Goal: Task Accomplishment & Management: Use online tool/utility

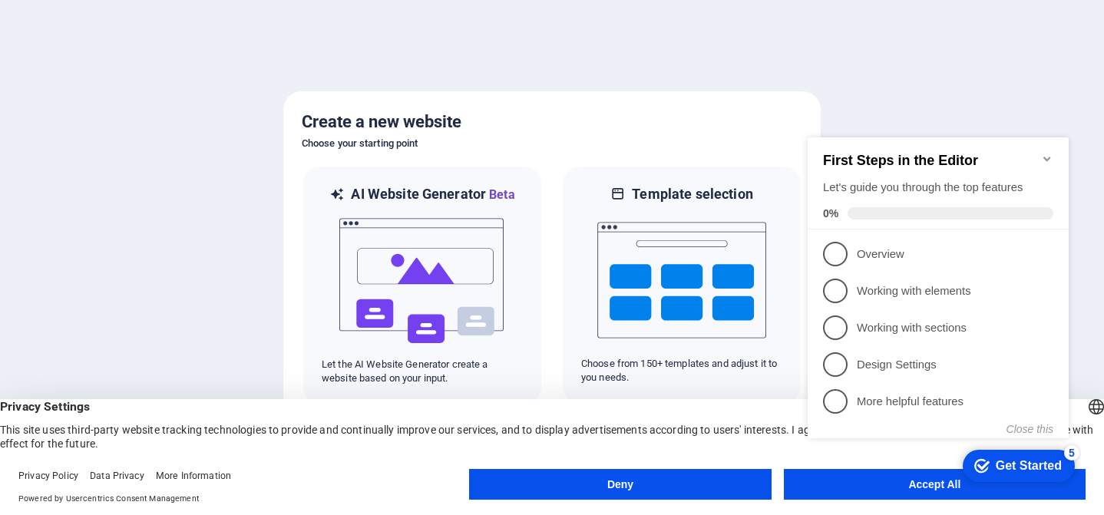
click at [185, 127] on div at bounding box center [552, 257] width 1104 height 515
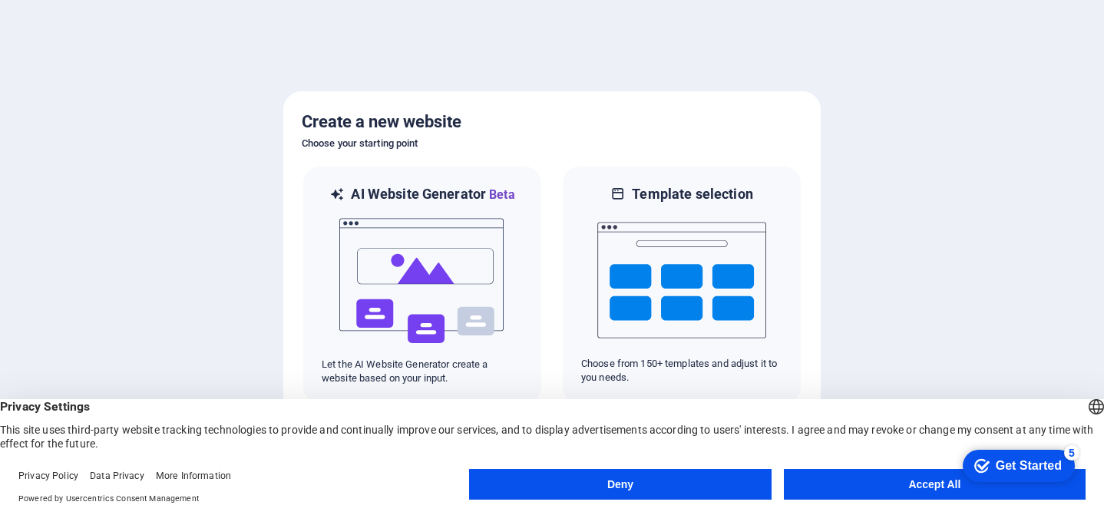
click at [941, 489] on button "Accept All" at bounding box center [935, 484] width 302 height 31
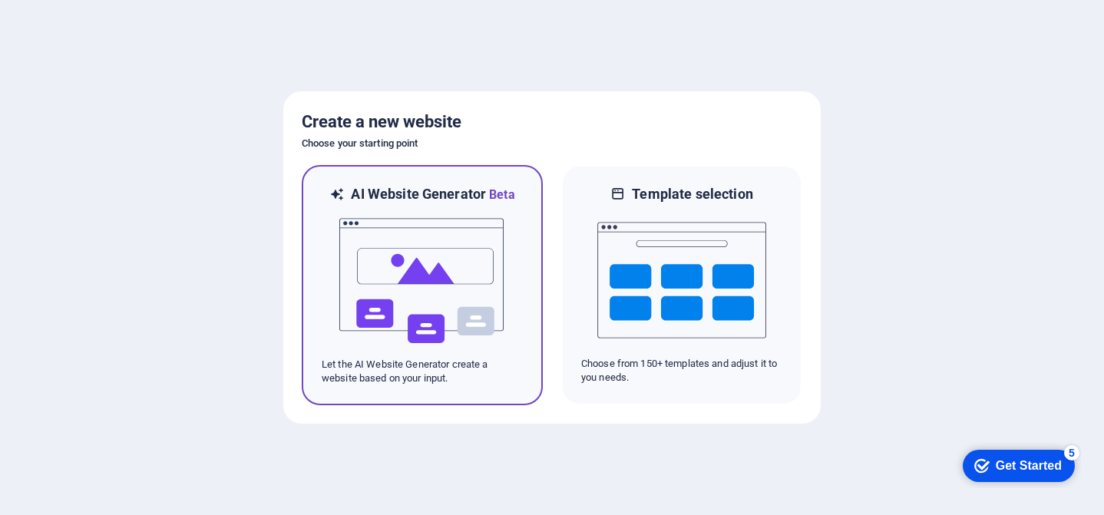
click at [372, 341] on img at bounding box center [422, 281] width 169 height 154
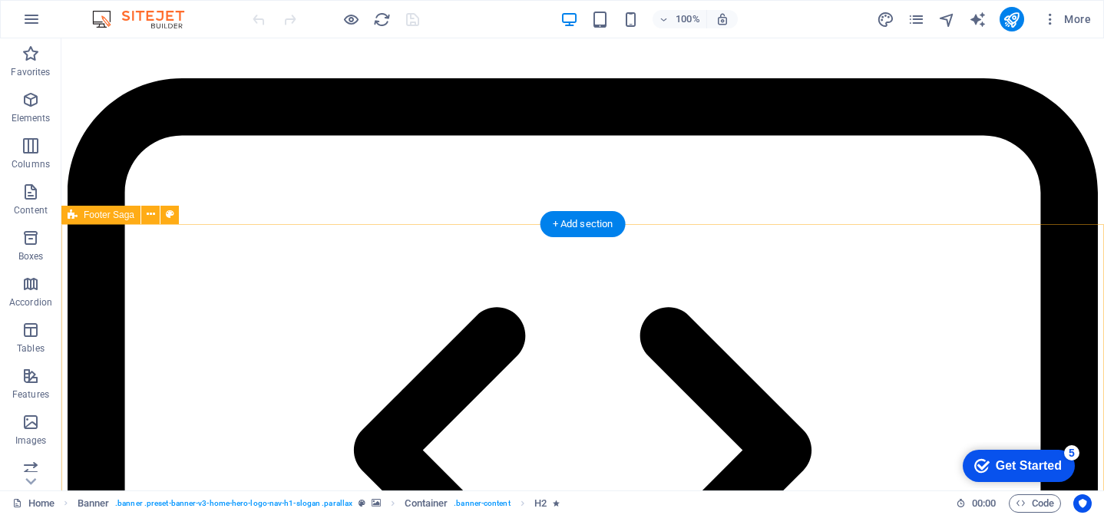
scroll to position [2643, 0]
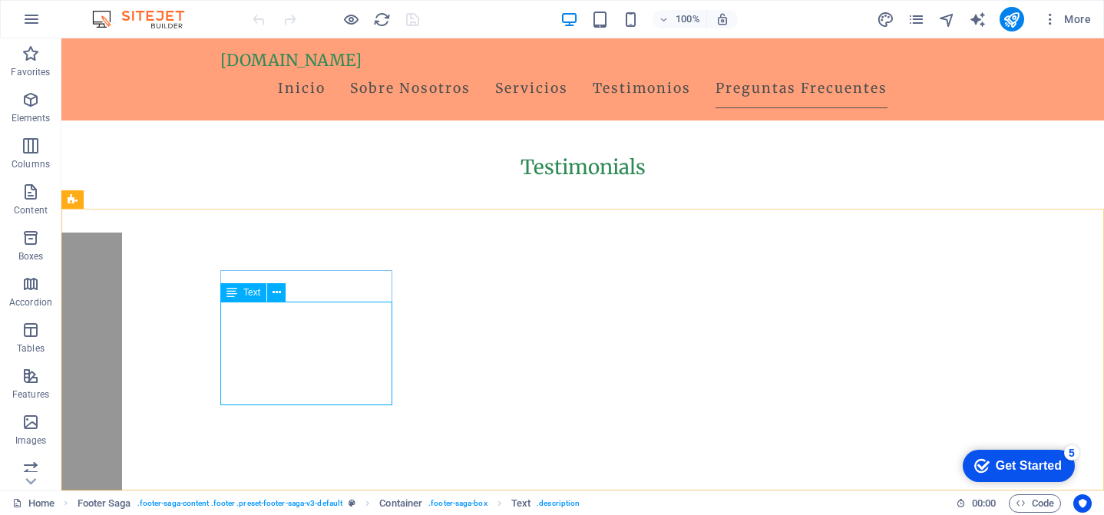
click at [255, 293] on span "Text" at bounding box center [251, 292] width 17 height 9
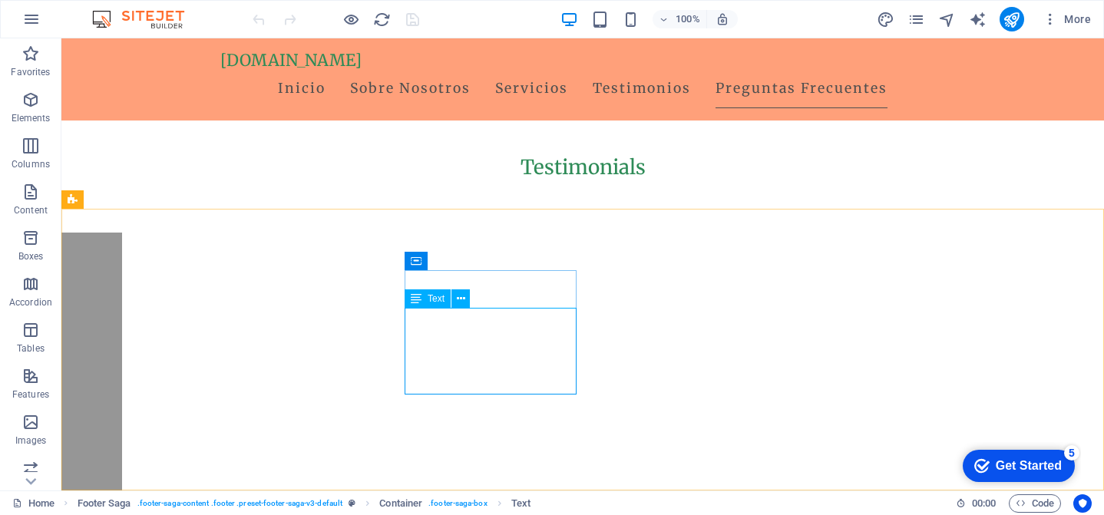
click at [433, 299] on span "Text" at bounding box center [436, 298] width 17 height 9
click at [459, 298] on icon at bounding box center [461, 299] width 8 height 16
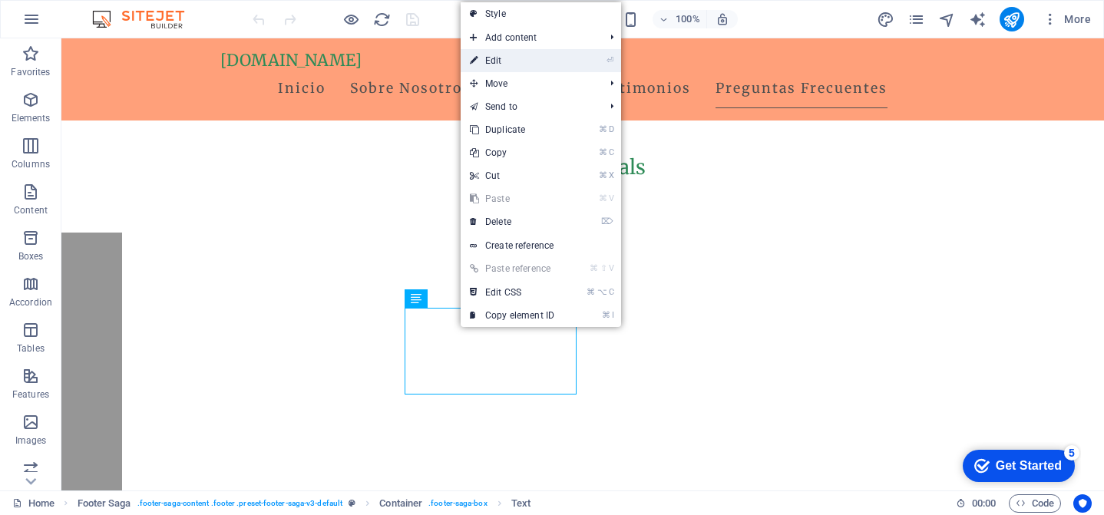
click at [514, 61] on link "⏎ Edit" at bounding box center [512, 60] width 103 height 23
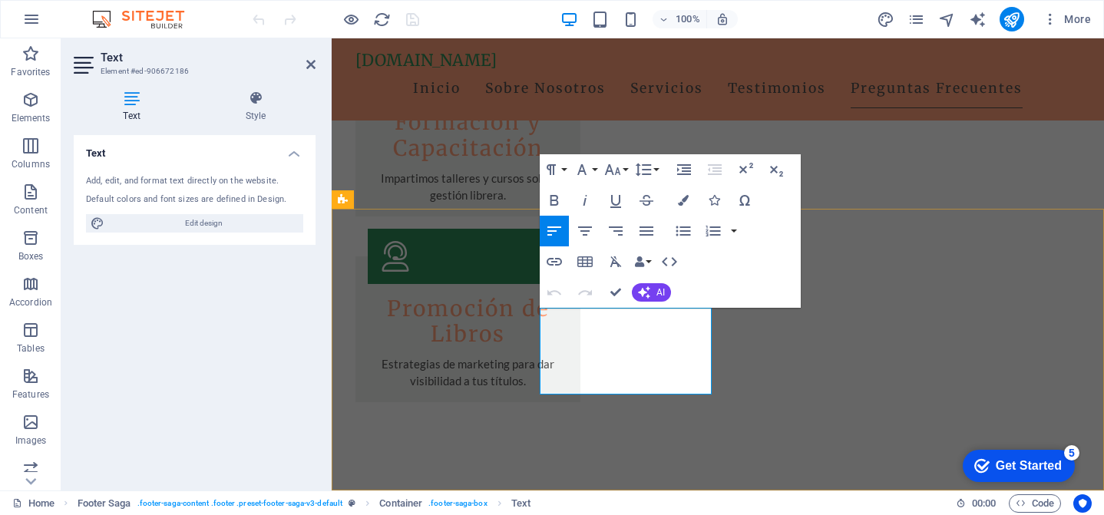
scroll to position [2315, 0]
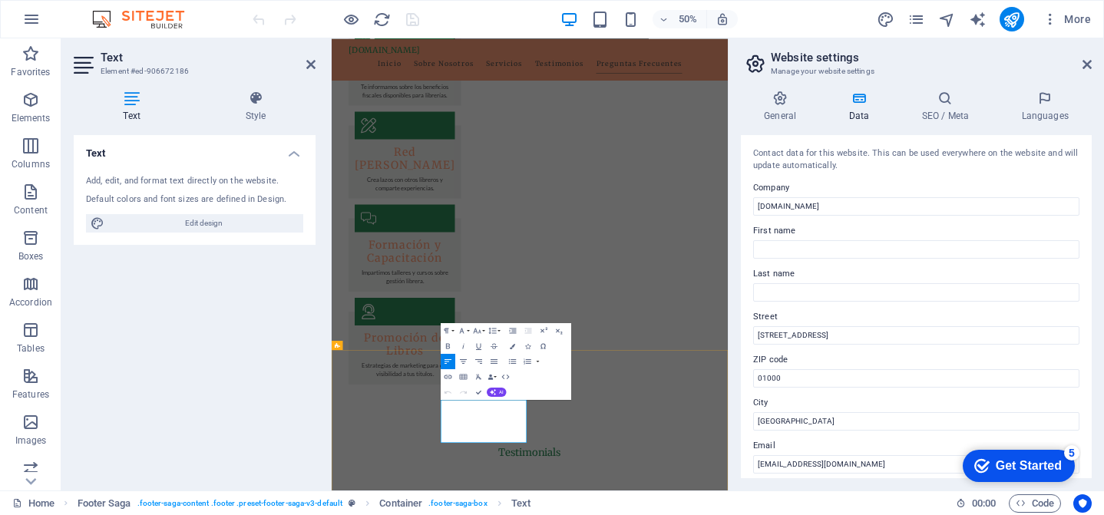
click at [308, 63] on icon at bounding box center [310, 64] width 9 height 12
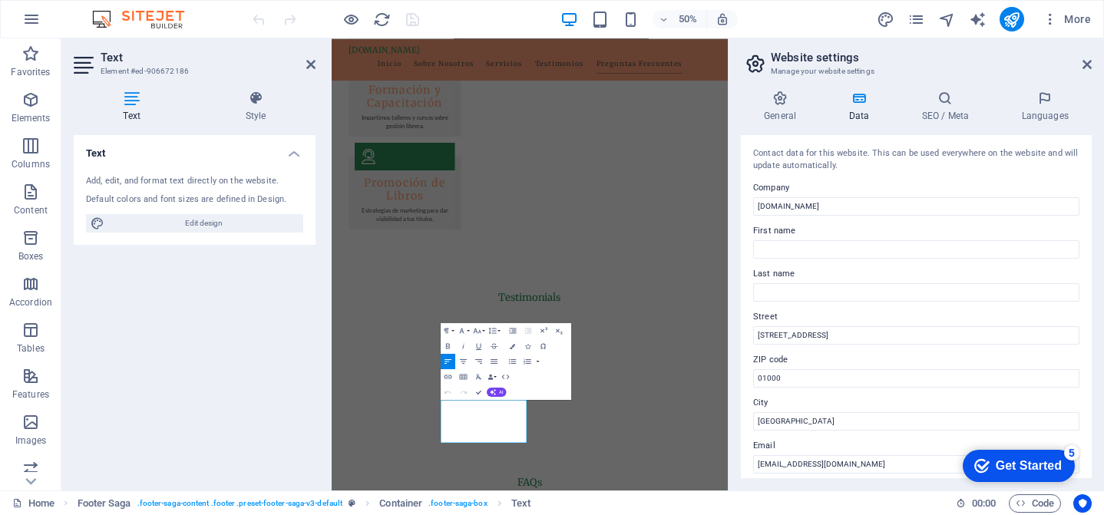
scroll to position [2564, 0]
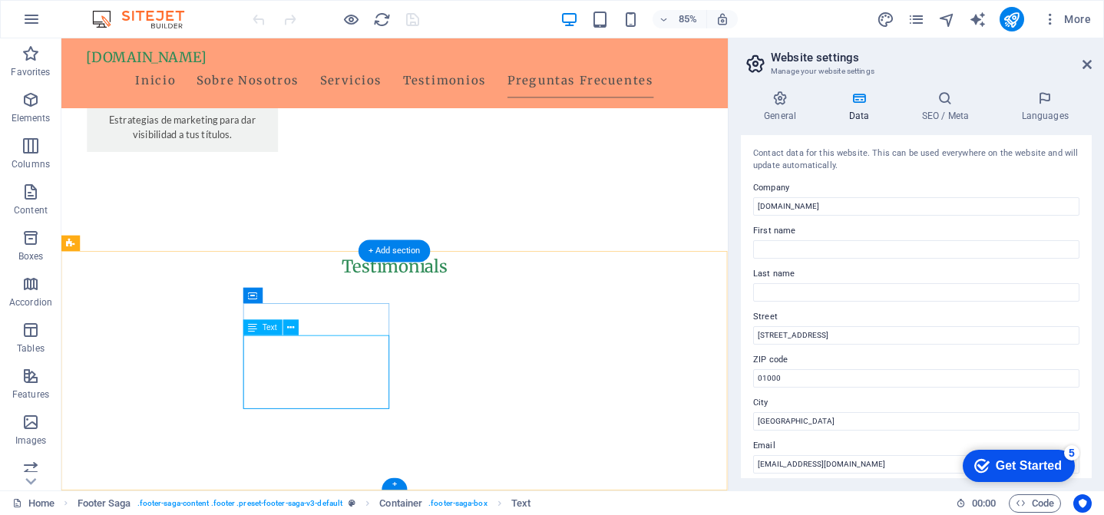
click at [273, 326] on span "Text" at bounding box center [270, 328] width 15 height 8
click at [253, 329] on icon at bounding box center [253, 327] width 9 height 15
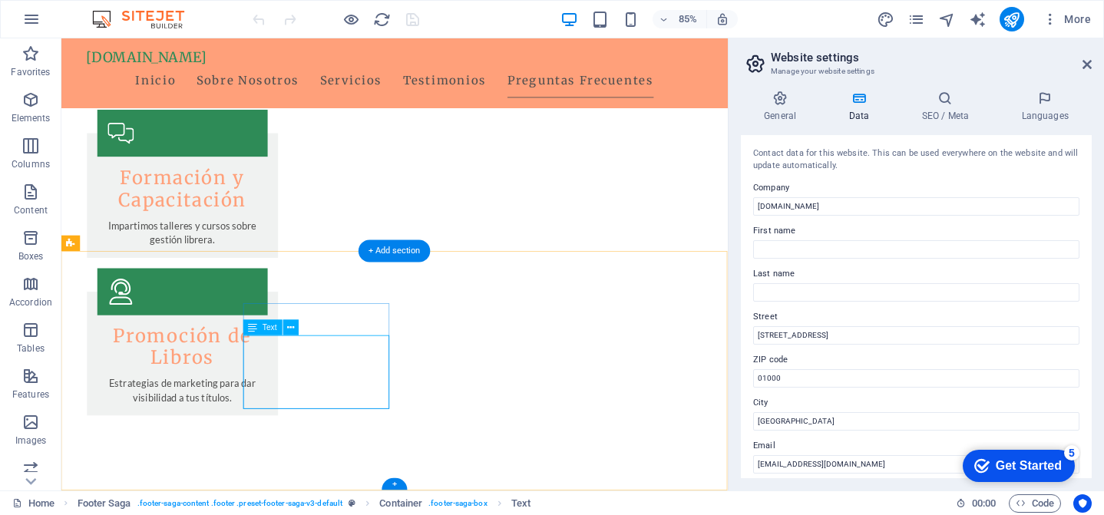
scroll to position [2315, 0]
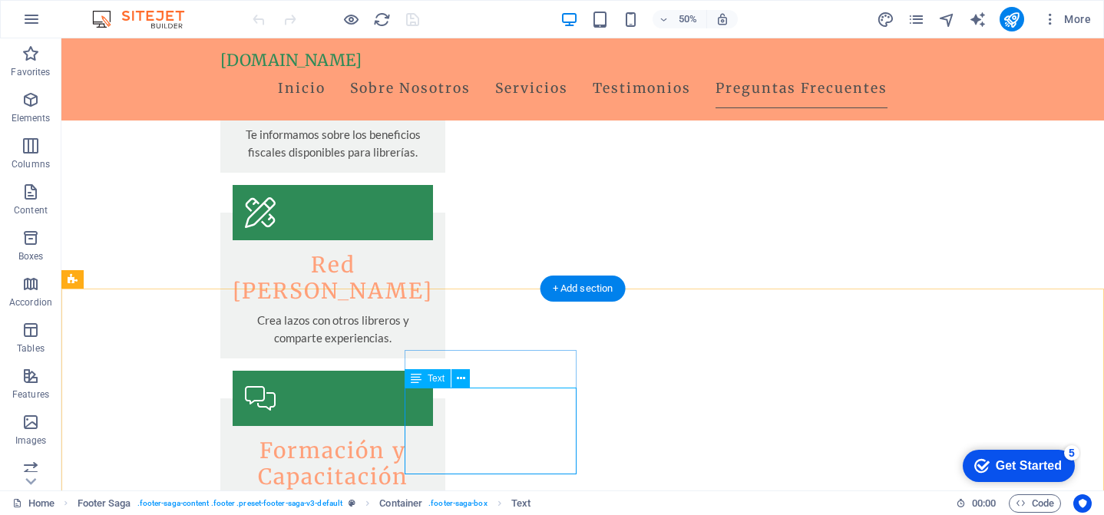
scroll to position [2564, 0]
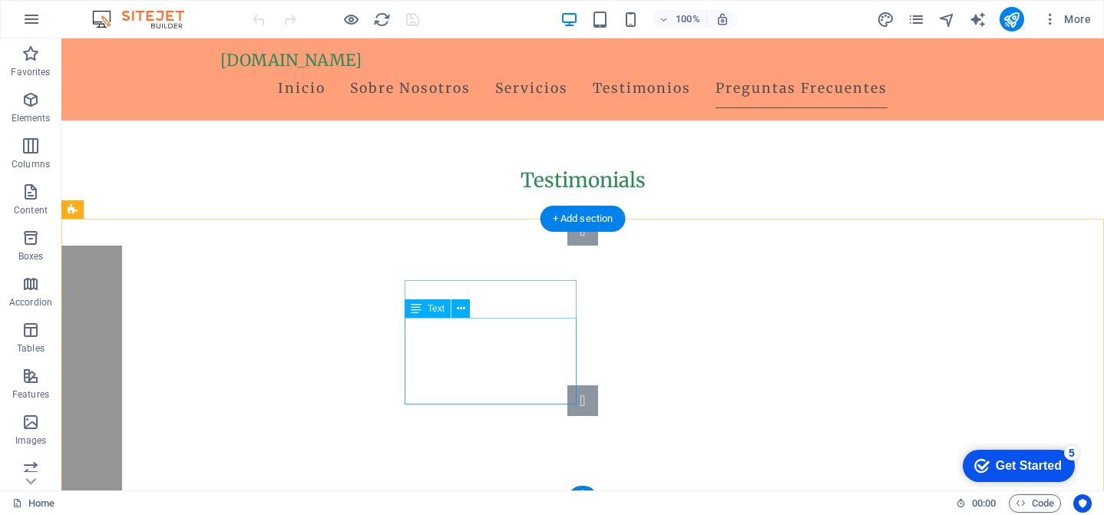
scroll to position [2643, 0]
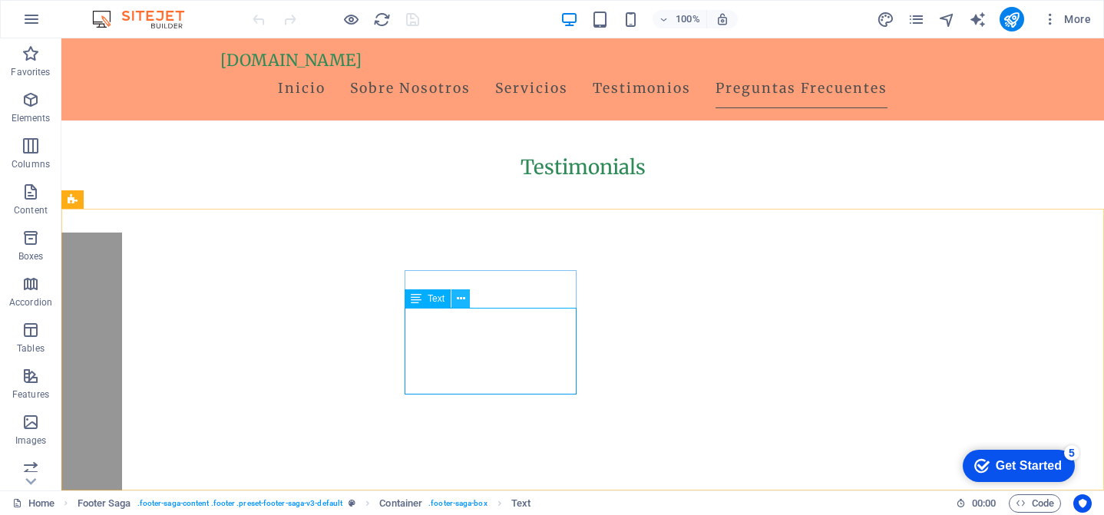
click at [462, 304] on icon at bounding box center [461, 299] width 8 height 16
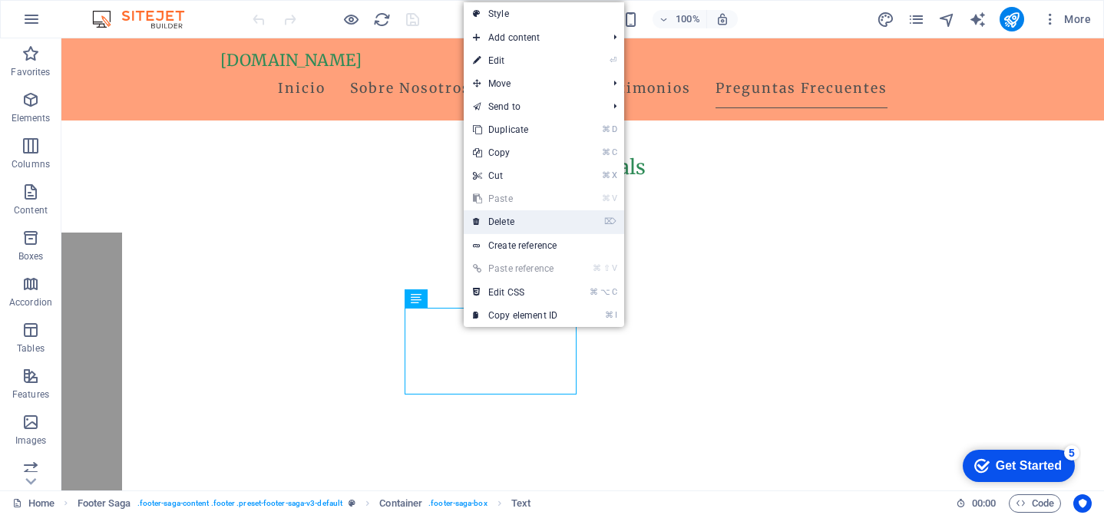
click at [512, 223] on link "⌦ Delete" at bounding box center [515, 221] width 103 height 23
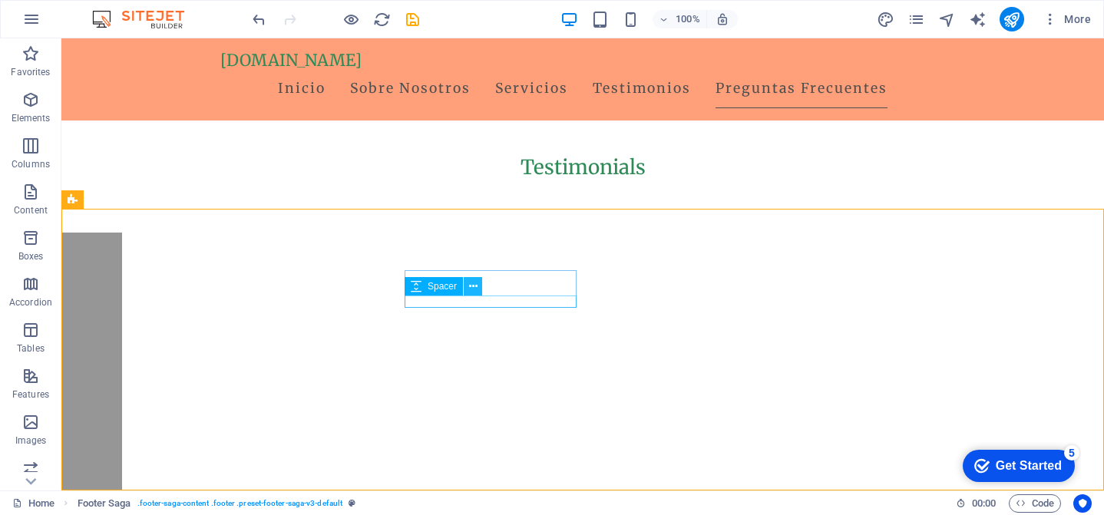
click at [477, 287] on icon at bounding box center [473, 287] width 8 height 16
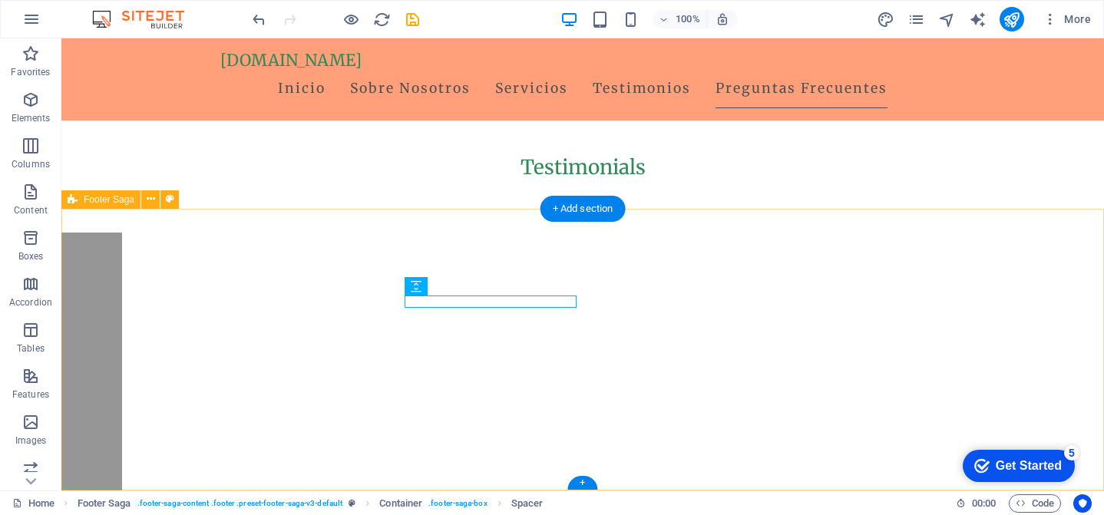
drag, startPoint x: 462, startPoint y: 362, endPoint x: 463, endPoint y: 346, distance: 17.0
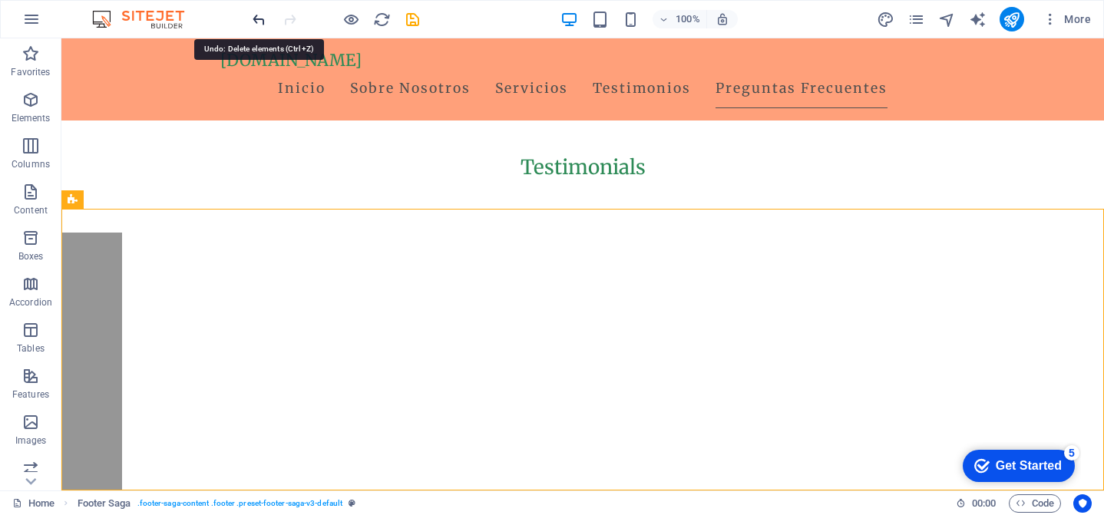
click at [256, 17] on icon "undo" at bounding box center [259, 20] width 18 height 18
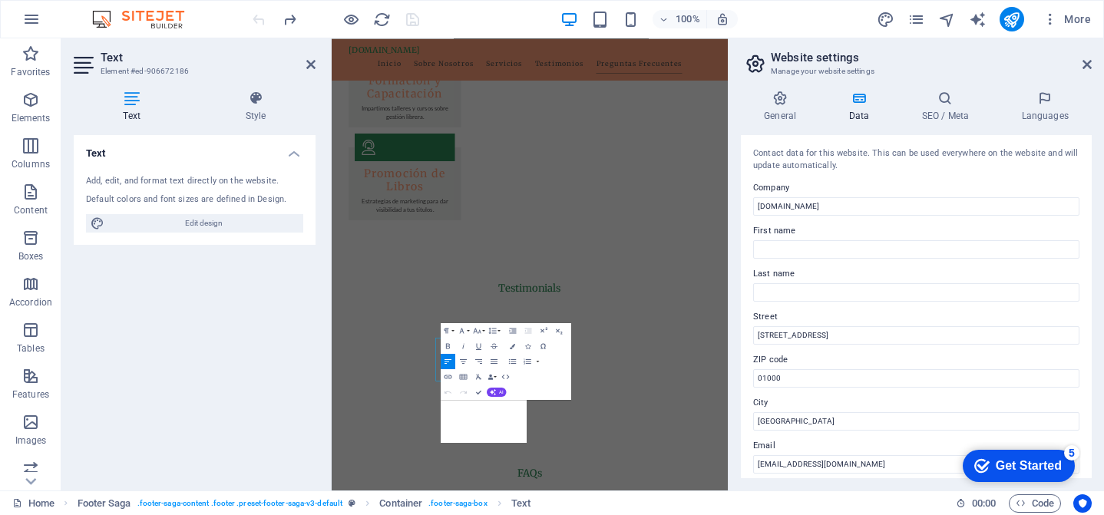
scroll to position [2315, 0]
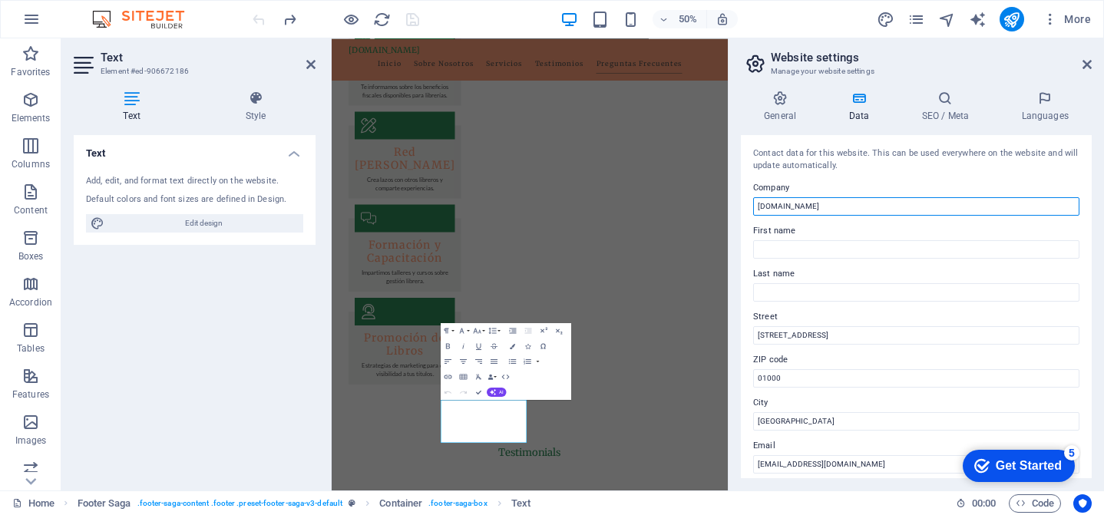
drag, startPoint x: 852, startPoint y: 208, endPoint x: 821, endPoint y: 225, distance: 35.1
click at [747, 205] on div "Contact data for this website. This can be used everywhere on the website and w…" at bounding box center [916, 306] width 351 height 343
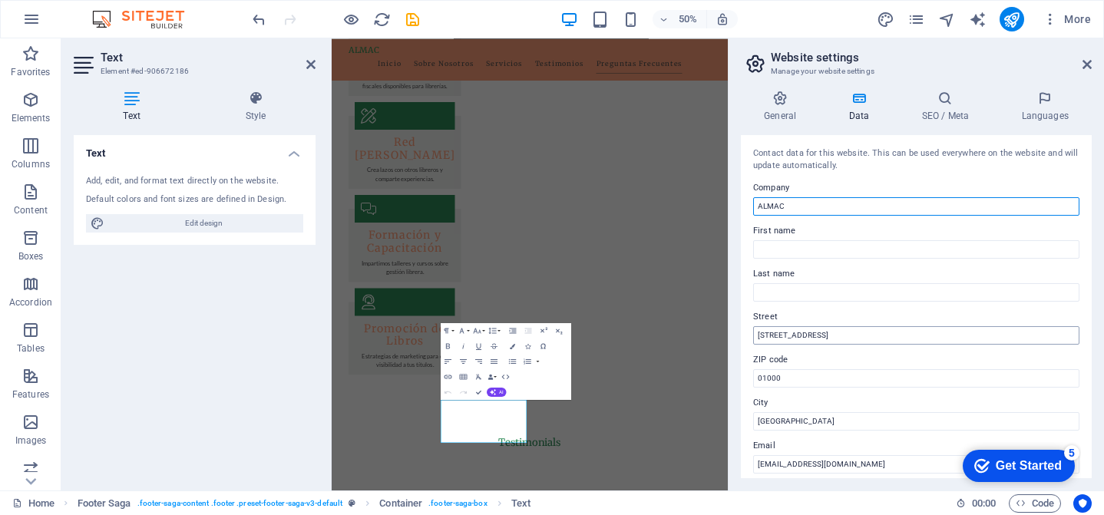
type input "ALMAC"
drag, startPoint x: 861, startPoint y: 336, endPoint x: 809, endPoint y: 337, distance: 51.5
click at [809, 337] on input "[STREET_ADDRESS]" at bounding box center [916, 335] width 326 height 18
type input "[STREET_ADDRESS]"
drag, startPoint x: 741, startPoint y: 376, endPoint x: 730, endPoint y: 375, distance: 10.8
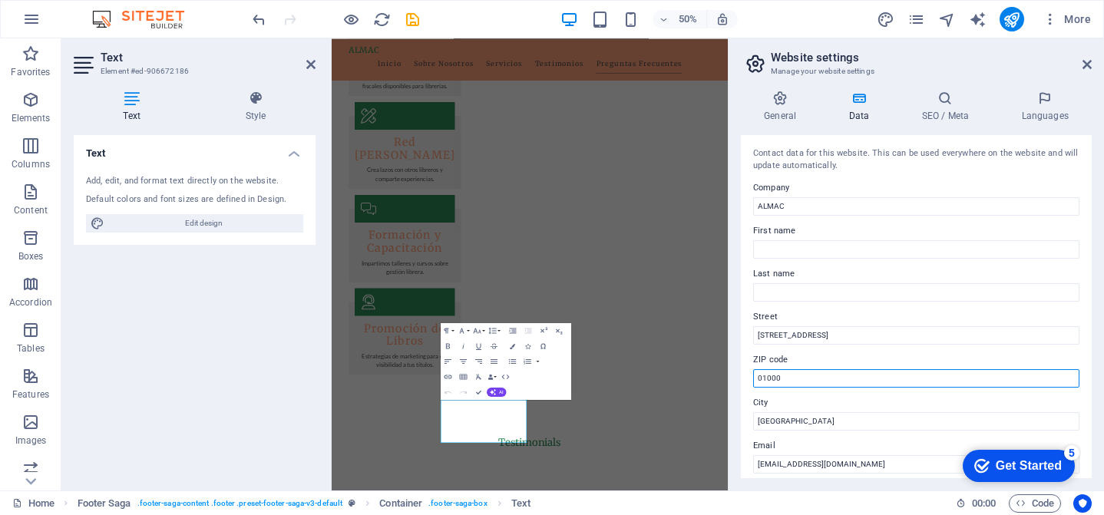
click at [730, 375] on aside "Website settings Manage your website settings General Data SEO / Meta Languages…" at bounding box center [916, 264] width 376 height 452
type input "11000"
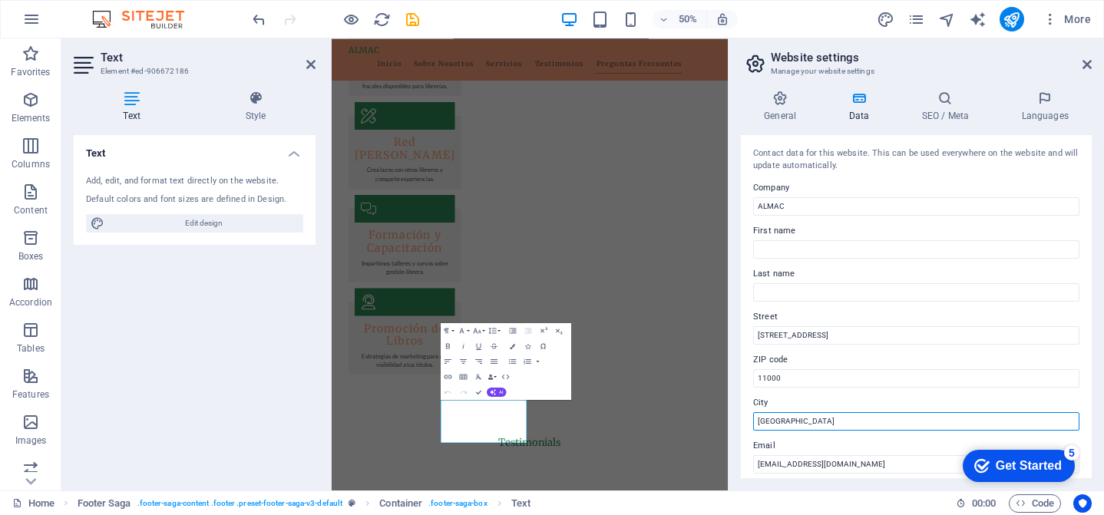
click at [776, 421] on input "[GEOGRAPHIC_DATA]" at bounding box center [916, 421] width 326 height 18
drag, startPoint x: 824, startPoint y: 423, endPoint x: 763, endPoint y: 423, distance: 60.7
click at [763, 423] on input "[GEOGRAPHIC_DATA]" at bounding box center [916, 421] width 326 height 18
type input "CDMX"
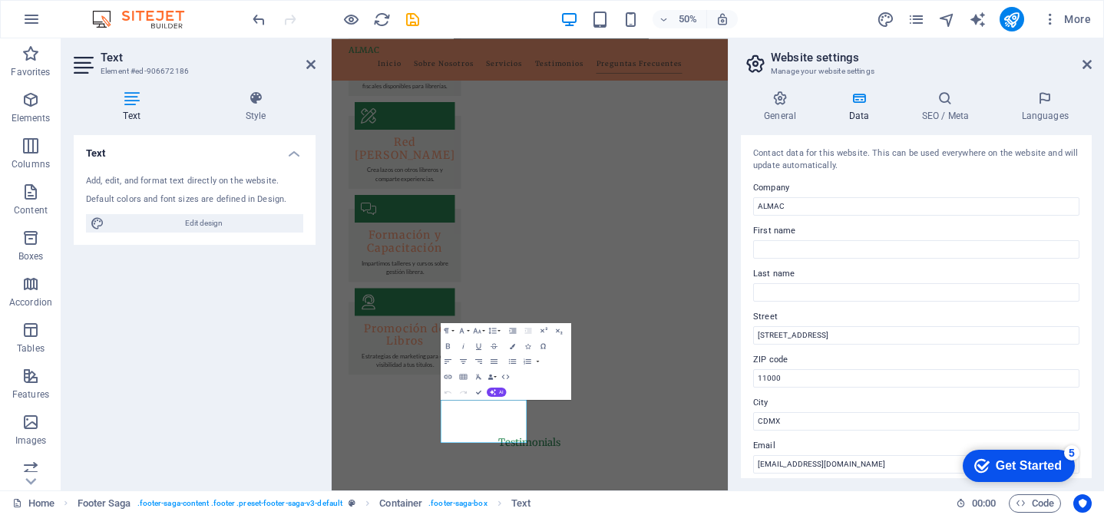
click at [953, 271] on label "Last name" at bounding box center [916, 274] width 326 height 18
click at [953, 283] on input "Last name" at bounding box center [916, 292] width 326 height 18
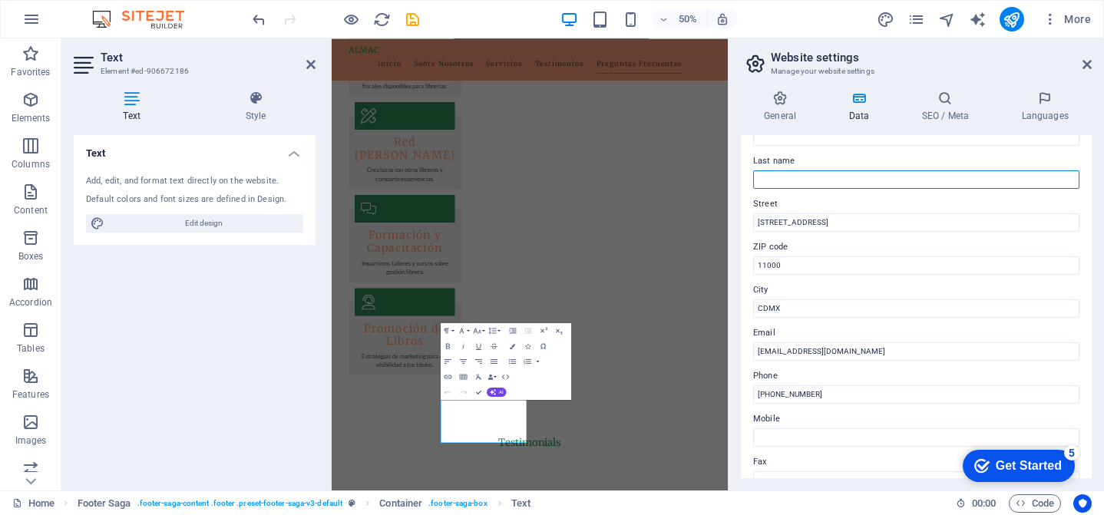
scroll to position [114, 0]
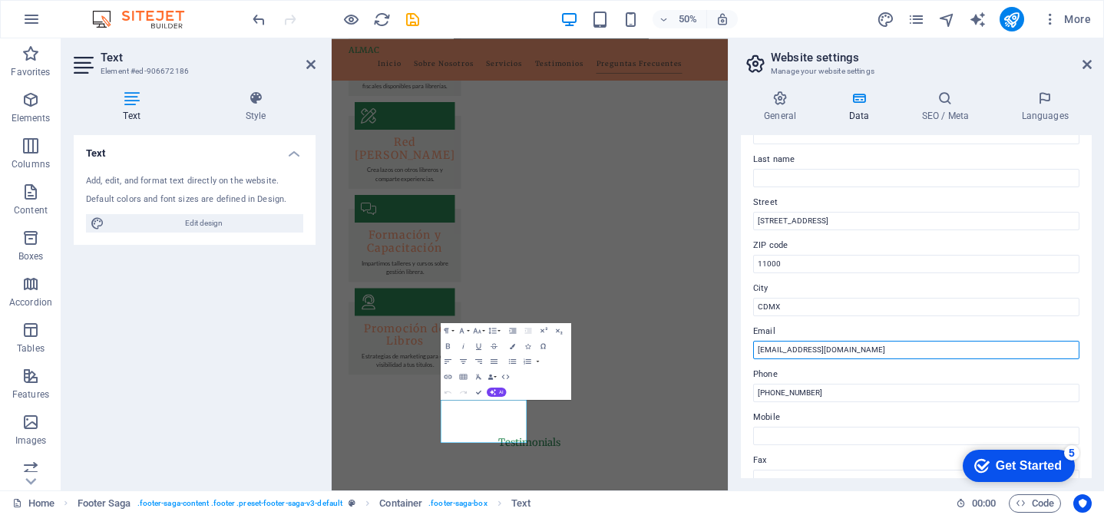
drag, startPoint x: 770, startPoint y: 350, endPoint x: 771, endPoint y: 364, distance: 13.9
click at [769, 353] on input "[EMAIL_ADDRESS][DOMAIN_NAME]" at bounding box center [916, 350] width 326 height 18
type input "[EMAIL_ADDRESS][DOMAIN_NAME]"
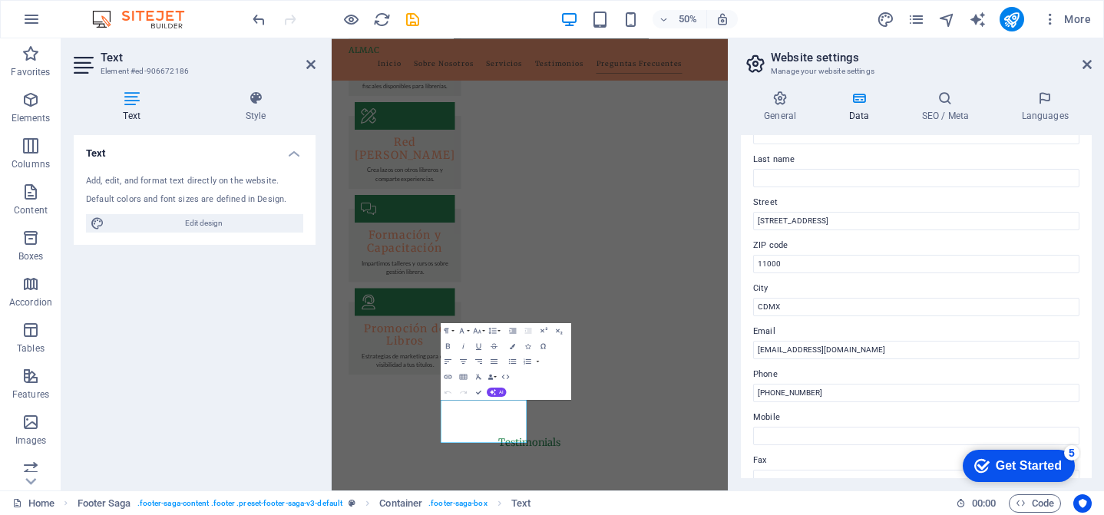
click at [934, 372] on label "Phone" at bounding box center [916, 375] width 326 height 18
click at [934, 384] on input "[PHONE_NUMBER]" at bounding box center [916, 393] width 326 height 18
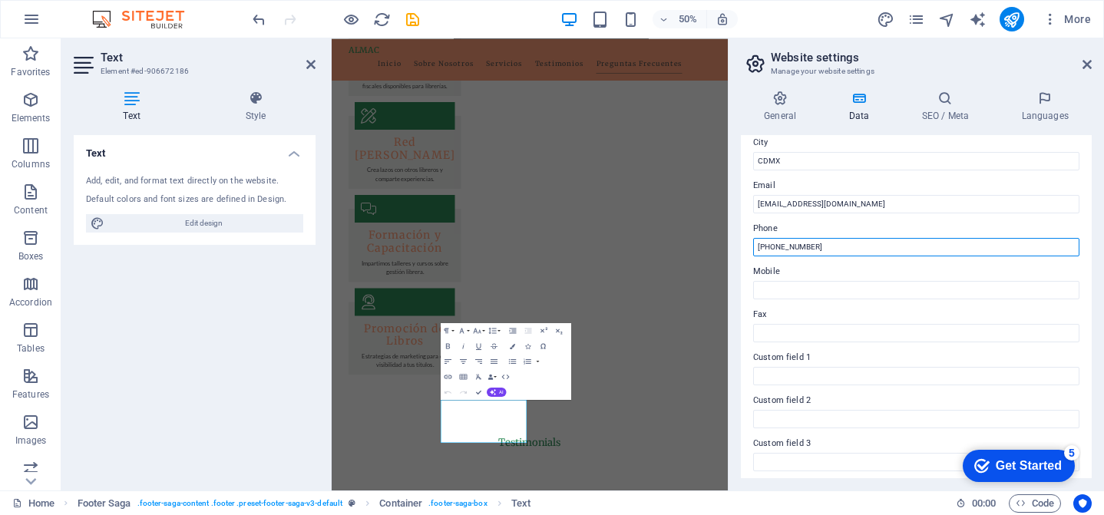
scroll to position [264, 0]
drag, startPoint x: 829, startPoint y: 243, endPoint x: 788, endPoint y: 247, distance: 40.9
click at [786, 243] on input "[PHONE_NUMBER]" at bounding box center [916, 243] width 326 height 18
type input "[PHONE_NUMBER]"
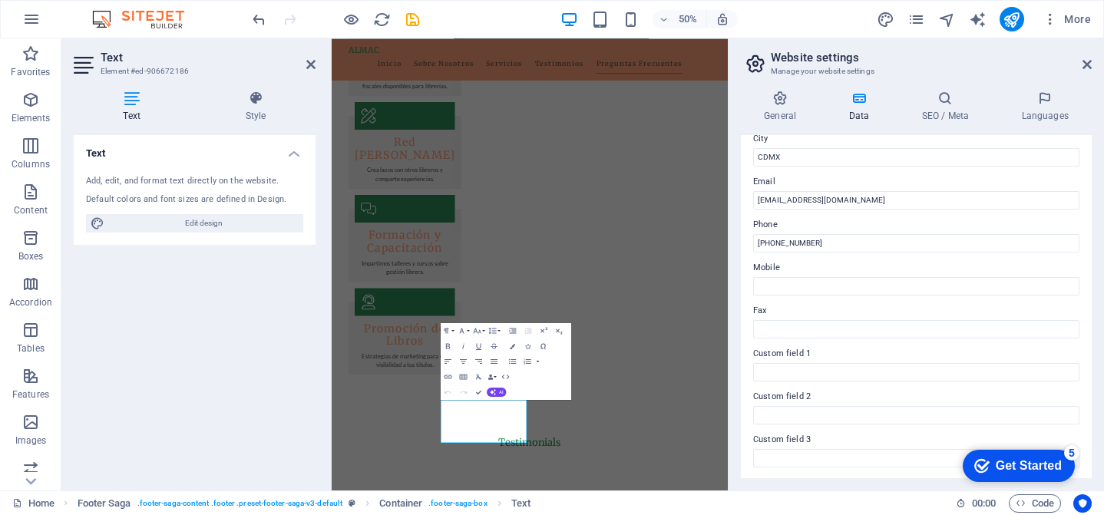
click at [892, 308] on label "Fax" at bounding box center [916, 311] width 326 height 18
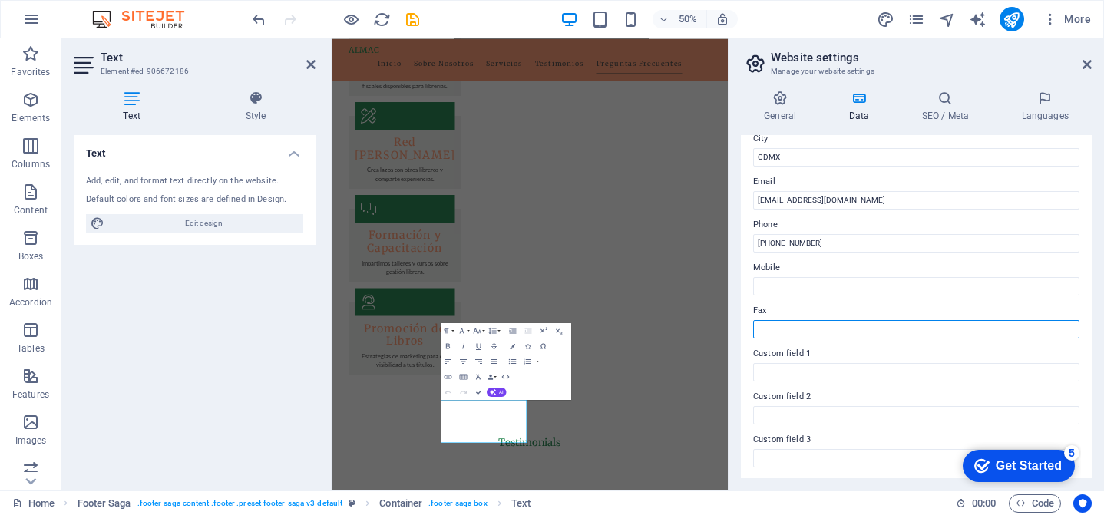
click at [892, 320] on input "Fax" at bounding box center [916, 329] width 326 height 18
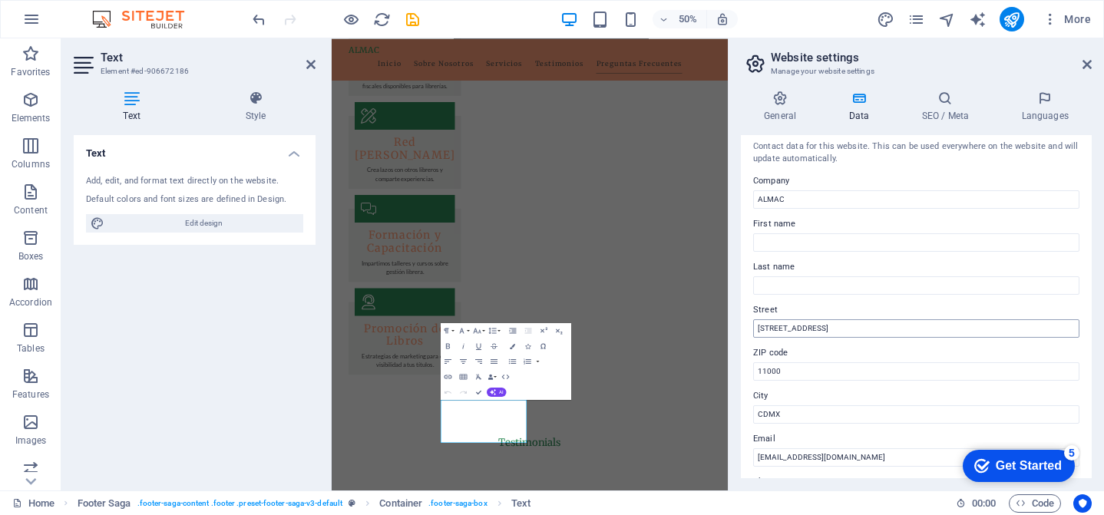
scroll to position [0, 0]
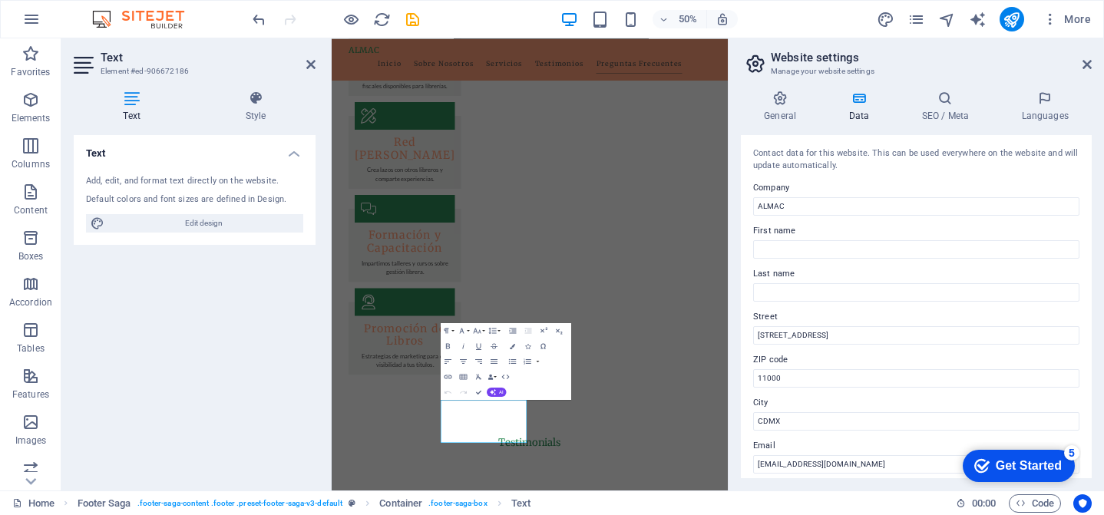
click at [1005, 465] on div "Get Started" at bounding box center [1029, 466] width 66 height 14
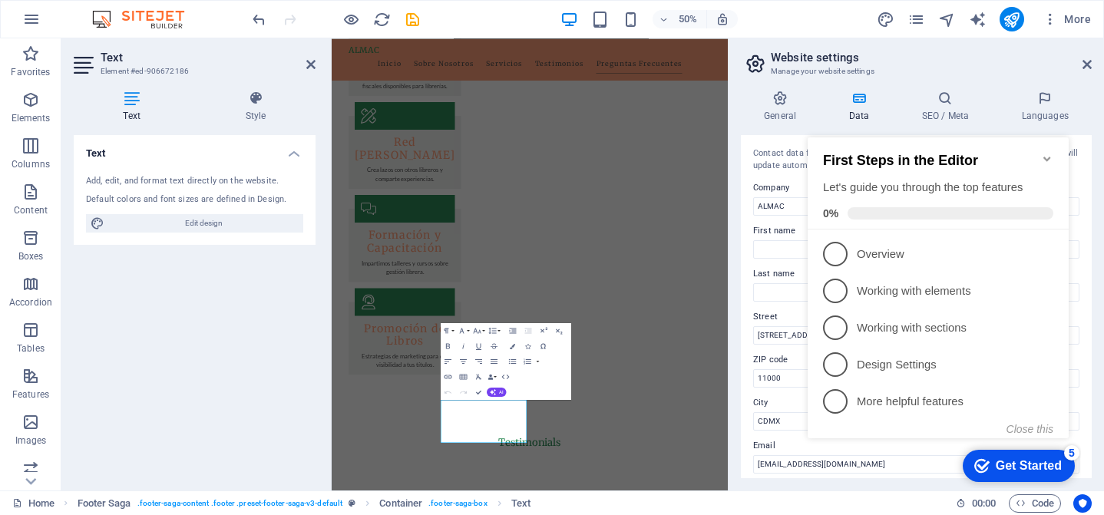
click at [1051, 153] on icon "Minimize checklist" at bounding box center [1047, 159] width 12 height 12
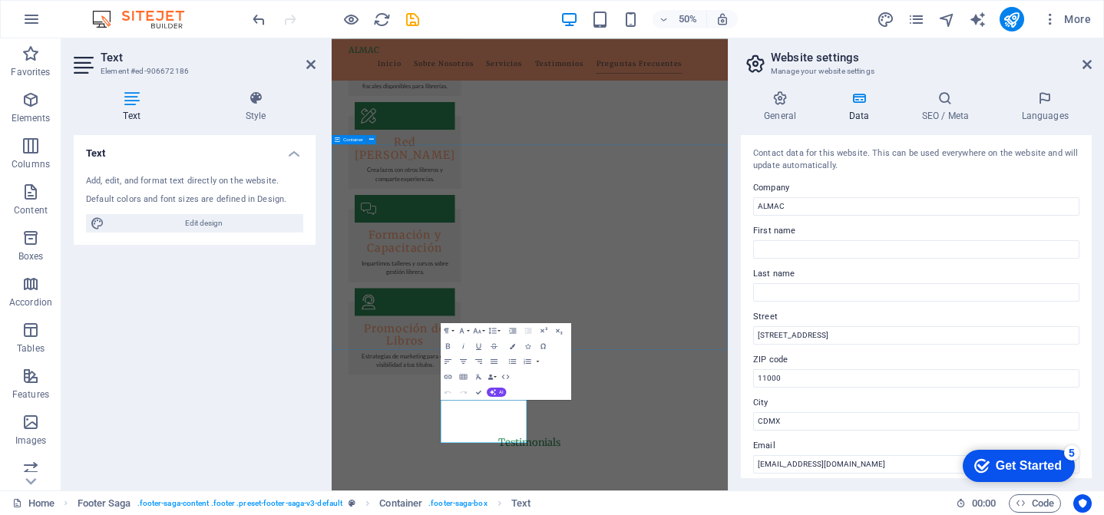
scroll to position [2314, 0]
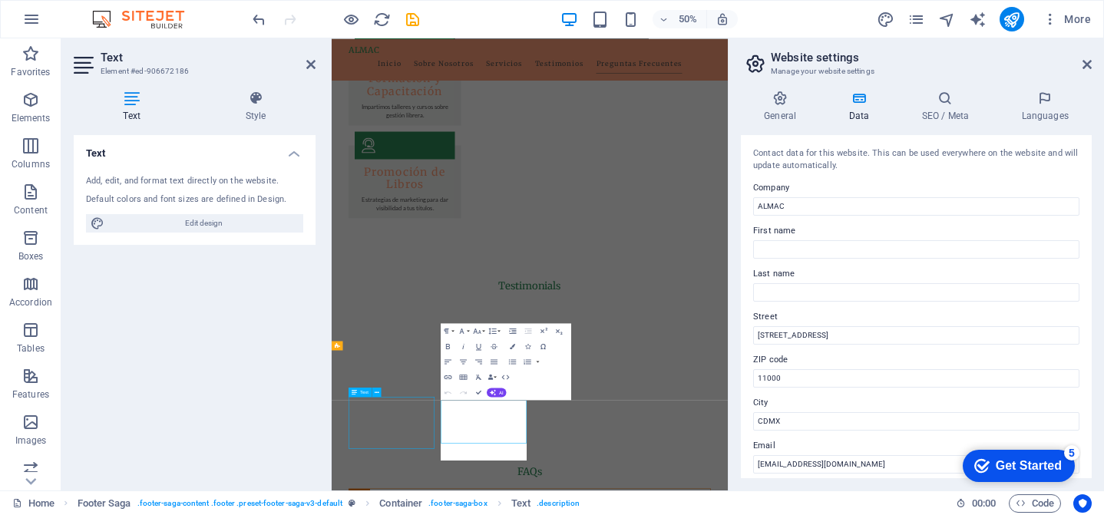
scroll to position [2544, 0]
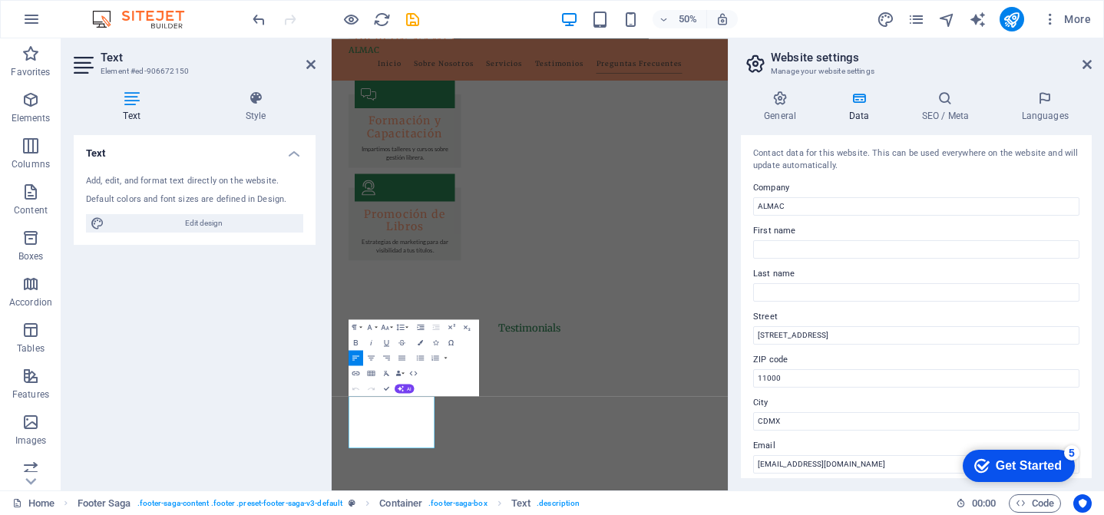
scroll to position [2315, 0]
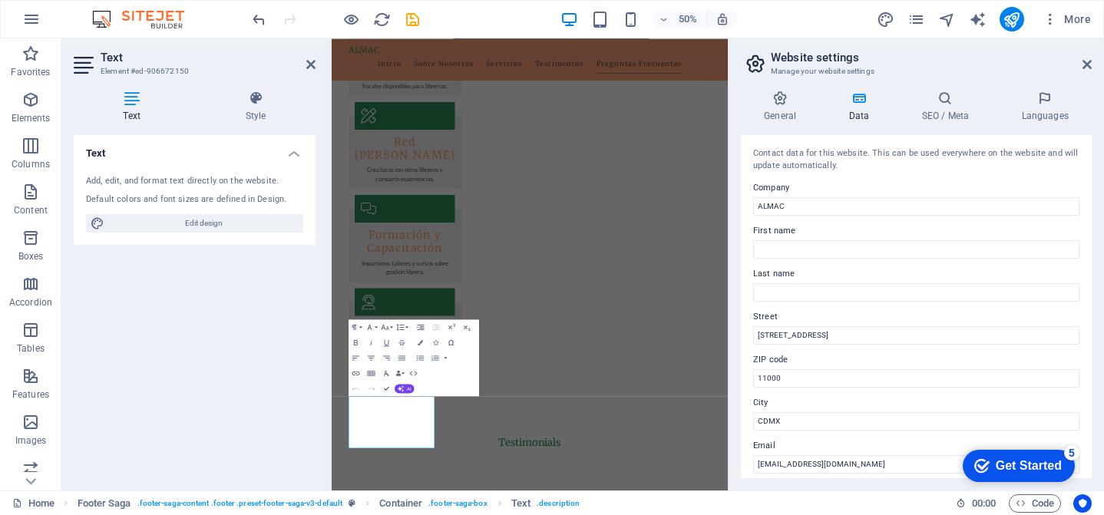
click at [279, 429] on div "Text Add, edit, and format text directly on the website. Default colors and fon…" at bounding box center [195, 306] width 242 height 343
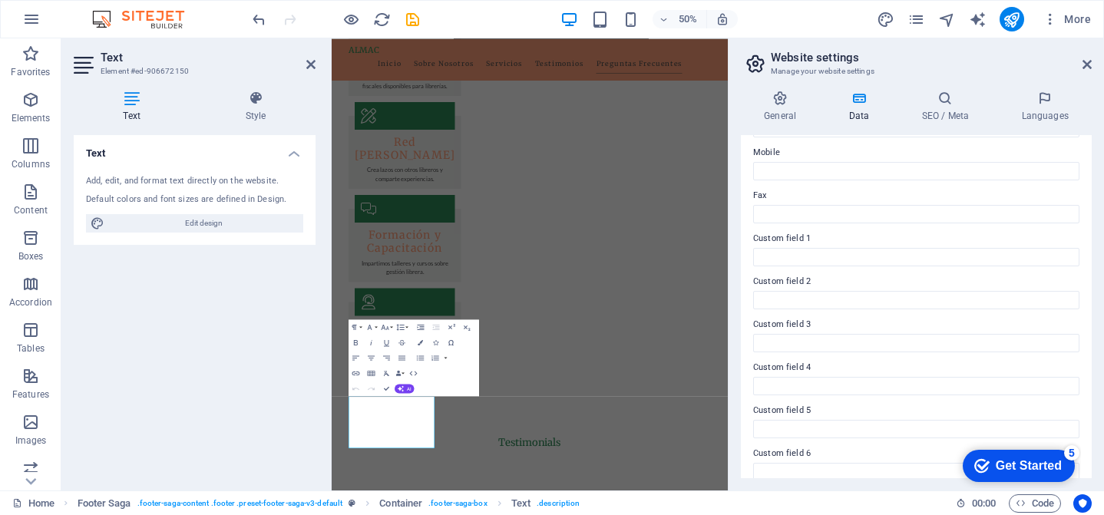
scroll to position [394, 0]
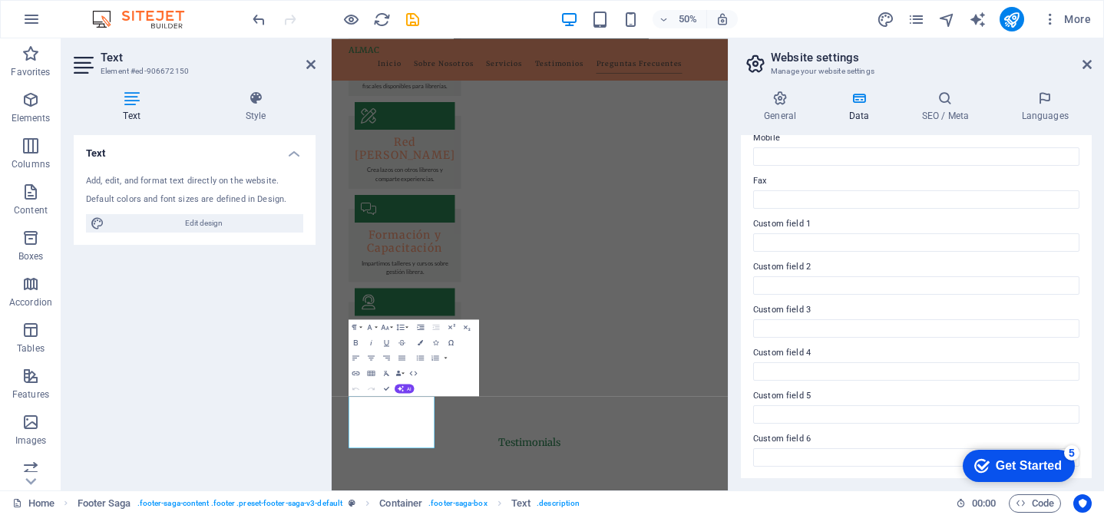
click at [250, 336] on div "Text Add, edit, and format text directly on the website. Default colors and fon…" at bounding box center [195, 306] width 242 height 343
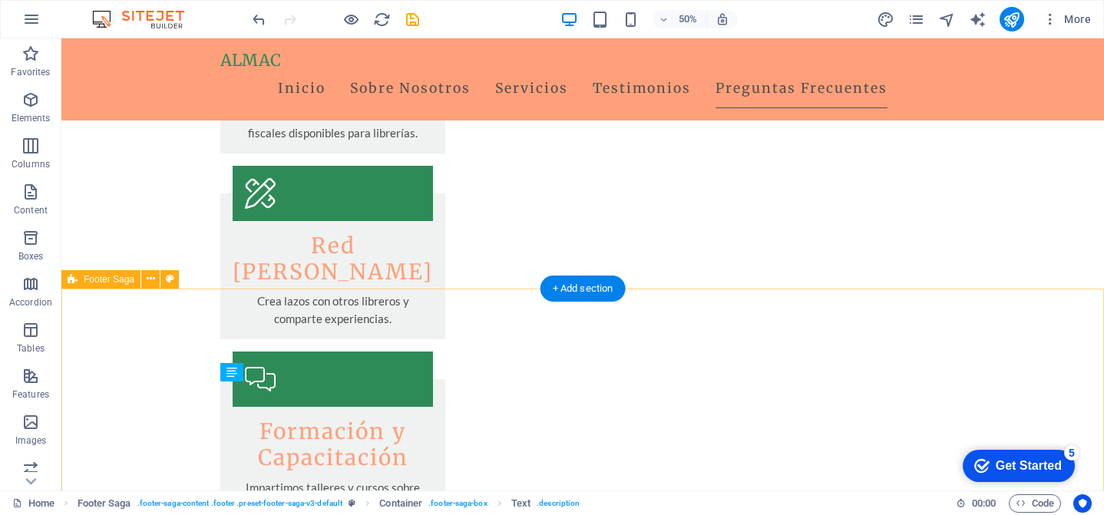
scroll to position [2544, 0]
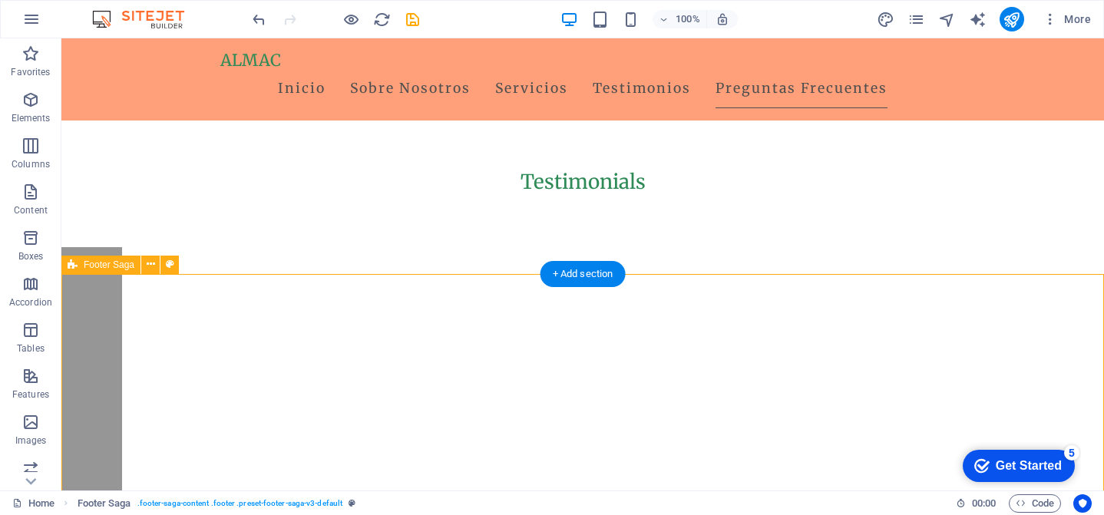
scroll to position [2619, 0]
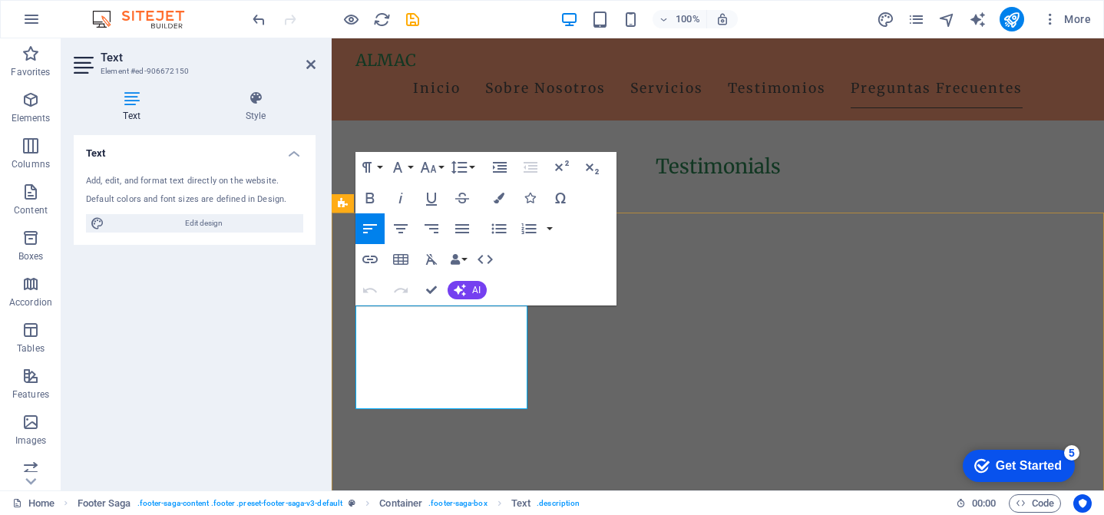
scroll to position [2617, 0]
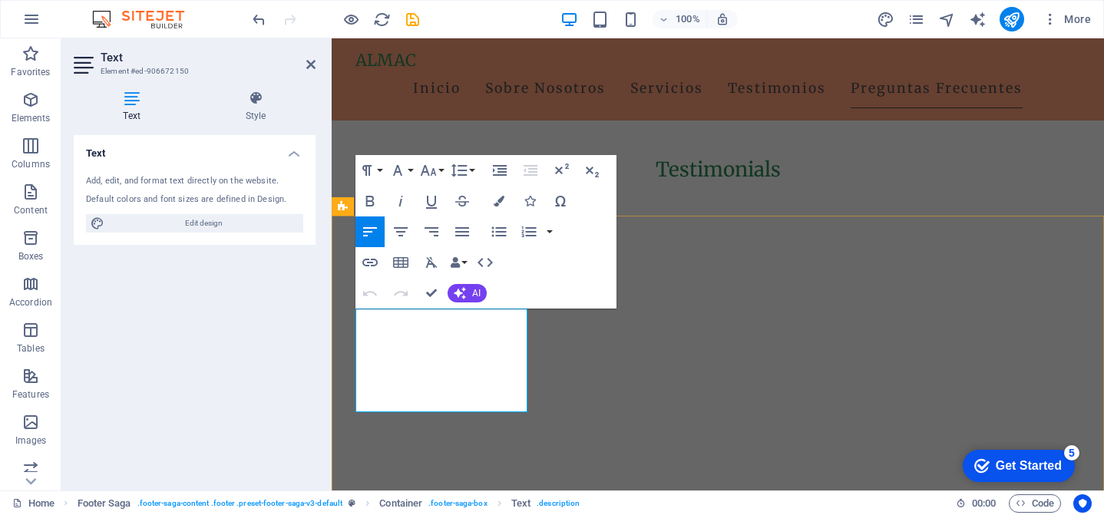
drag, startPoint x: 471, startPoint y: 398, endPoint x: 313, endPoint y: 305, distance: 183.5
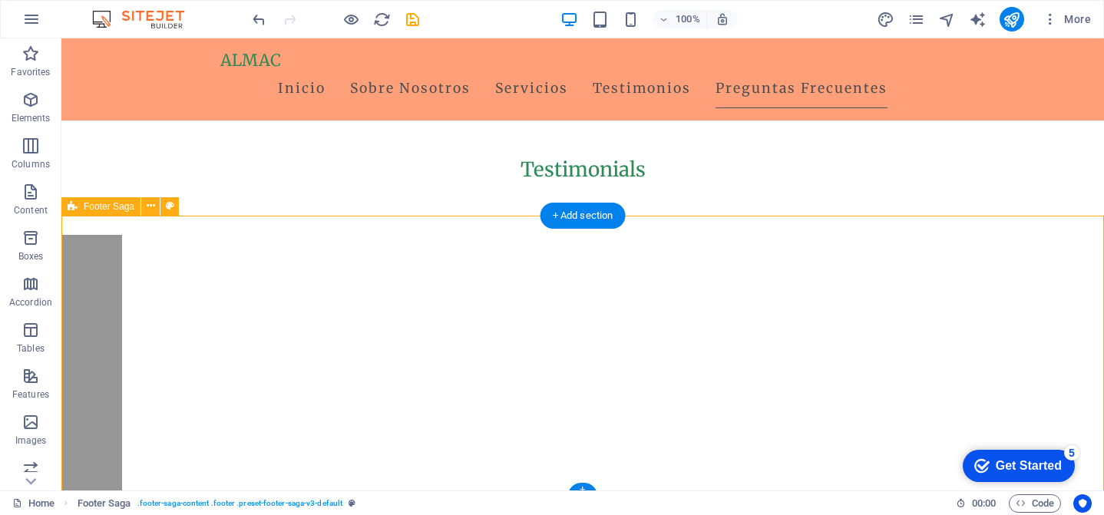
drag, startPoint x: 309, startPoint y: 370, endPoint x: 308, endPoint y: 393, distance: 23.1
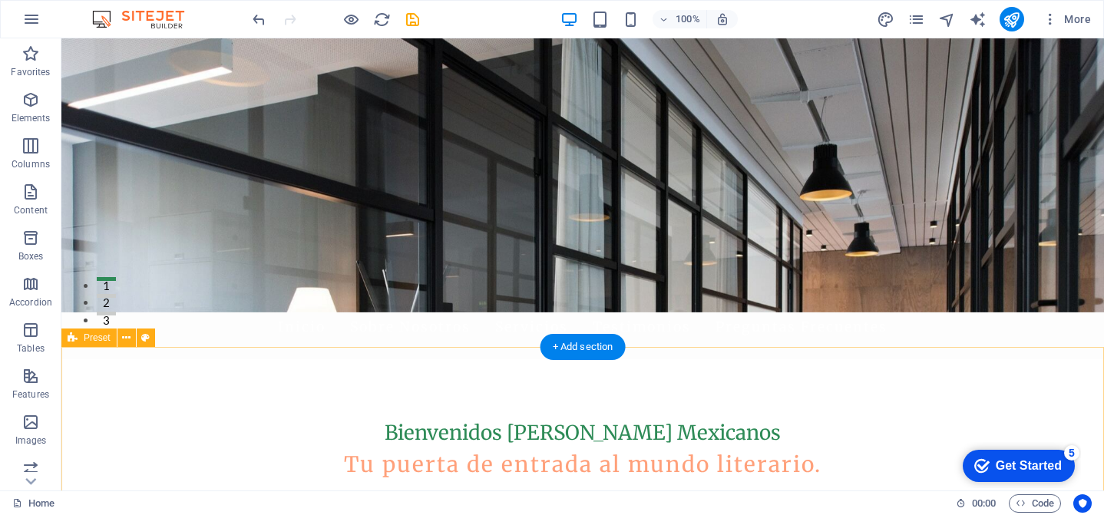
scroll to position [0, 0]
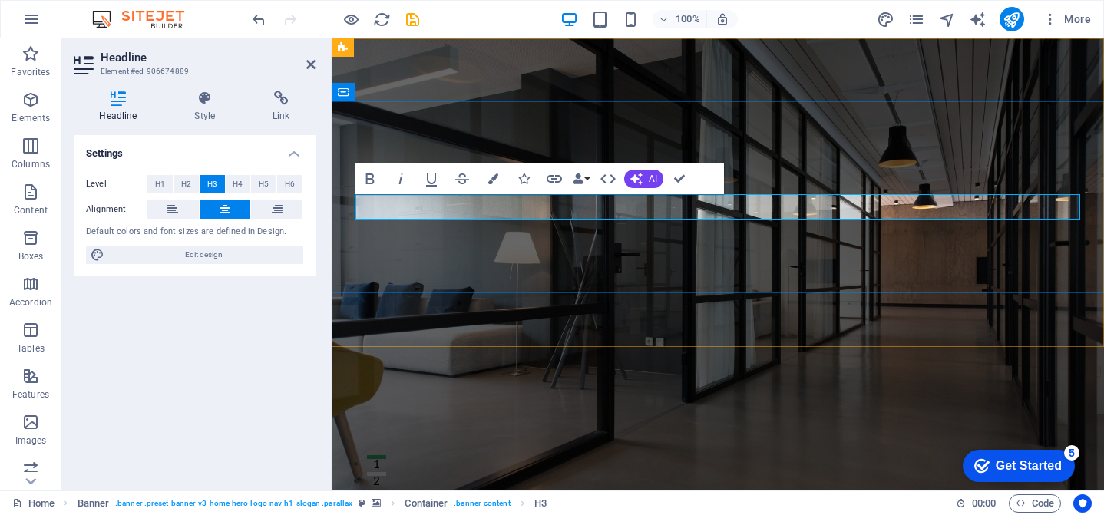
drag, startPoint x: 963, startPoint y: 207, endPoint x: 521, endPoint y: 211, distance: 442.4
click at [640, 180] on icon "button" at bounding box center [637, 179] width 12 height 12
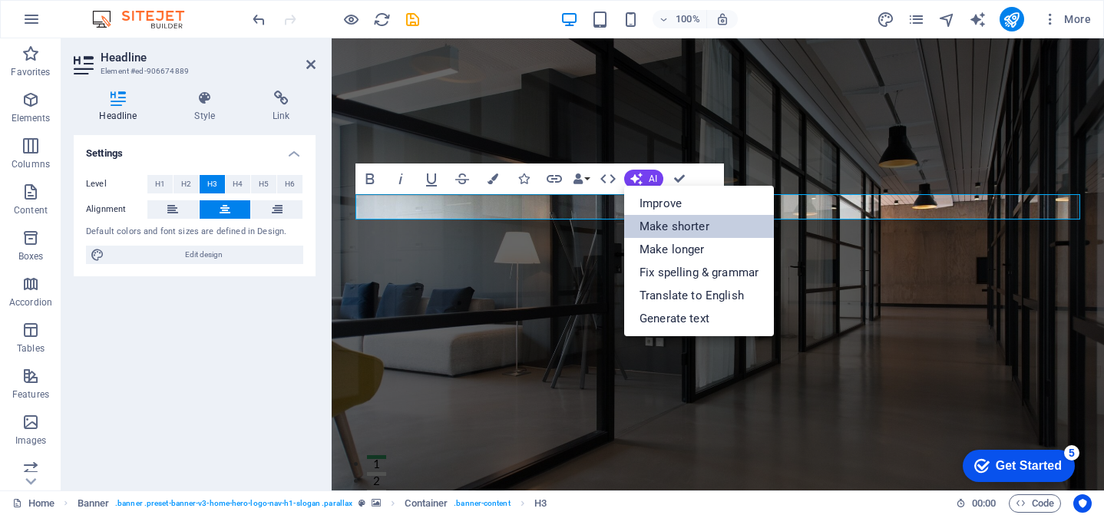
click at [673, 222] on link "Make shorter" at bounding box center [699, 226] width 150 height 23
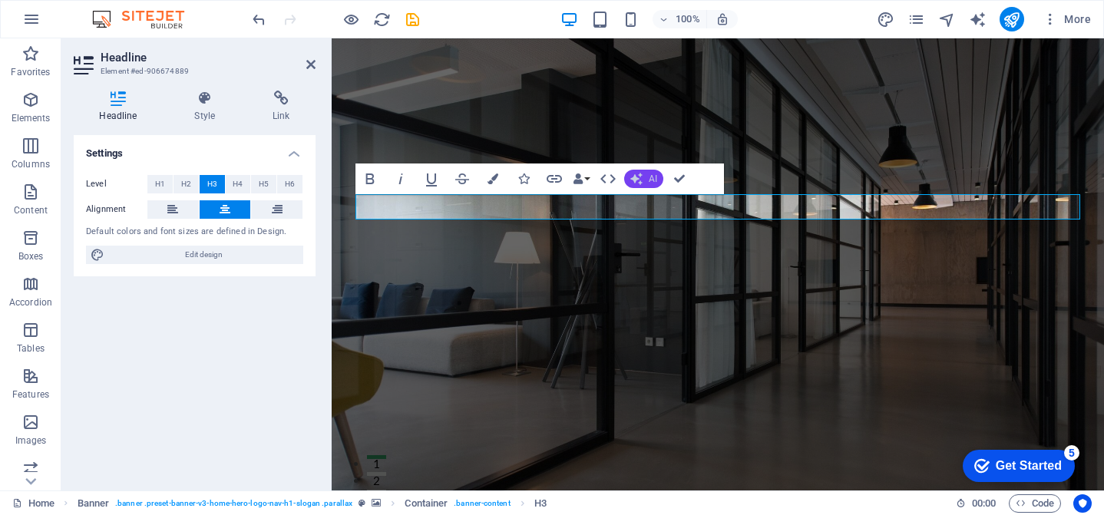
click at [651, 184] on button "AI" at bounding box center [643, 179] width 39 height 18
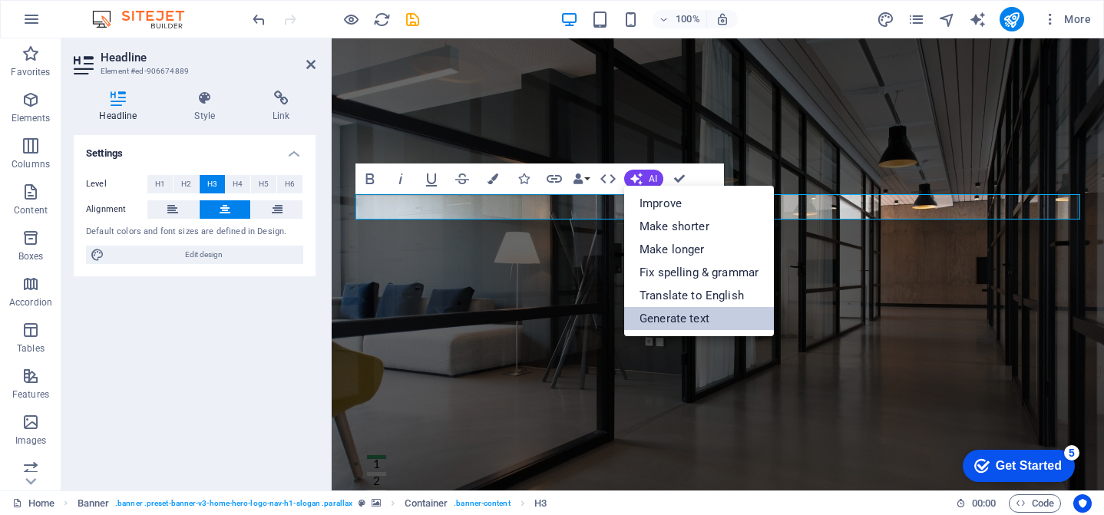
drag, startPoint x: 676, startPoint y: 561, endPoint x: 670, endPoint y: 319, distance: 242.0
click at [670, 319] on link "Generate text" at bounding box center [699, 318] width 150 height 23
select select "English"
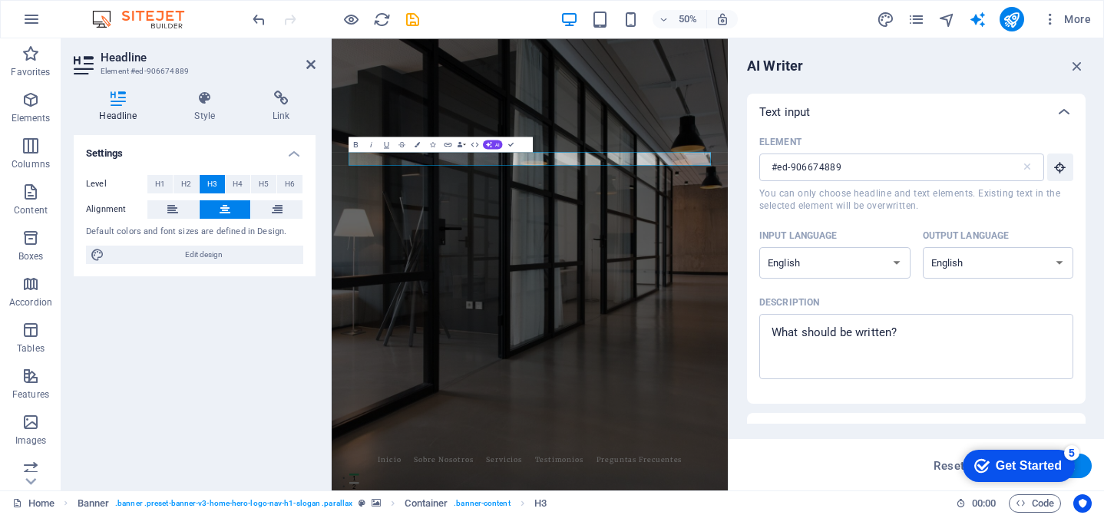
click at [273, 316] on div "Settings Level H1 H2 H3 H4 H5 H6 Alignment Default colors and font sizes are de…" at bounding box center [195, 306] width 242 height 343
click at [310, 62] on icon at bounding box center [310, 64] width 9 height 12
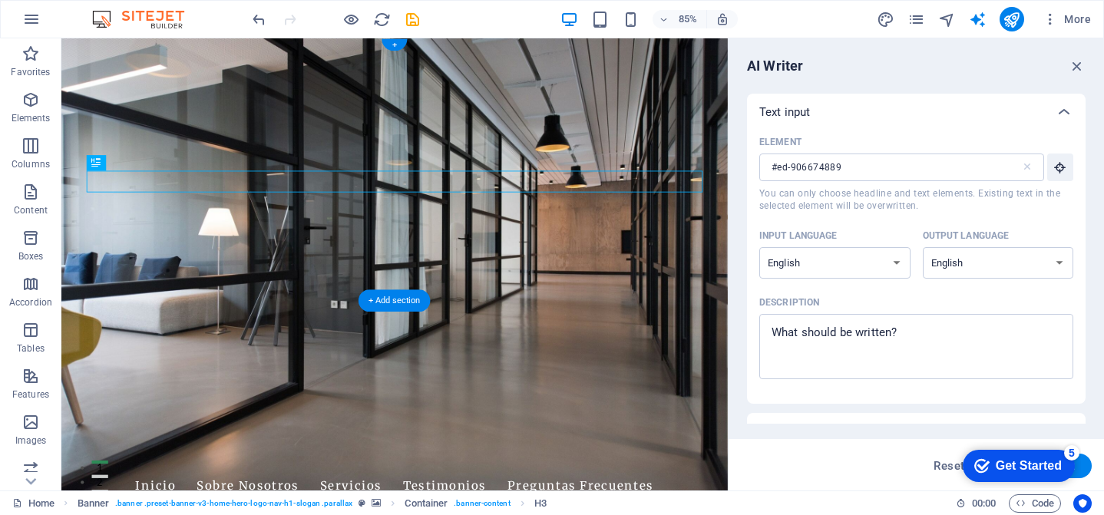
click at [626, 297] on figure at bounding box center [453, 304] width 784 height 532
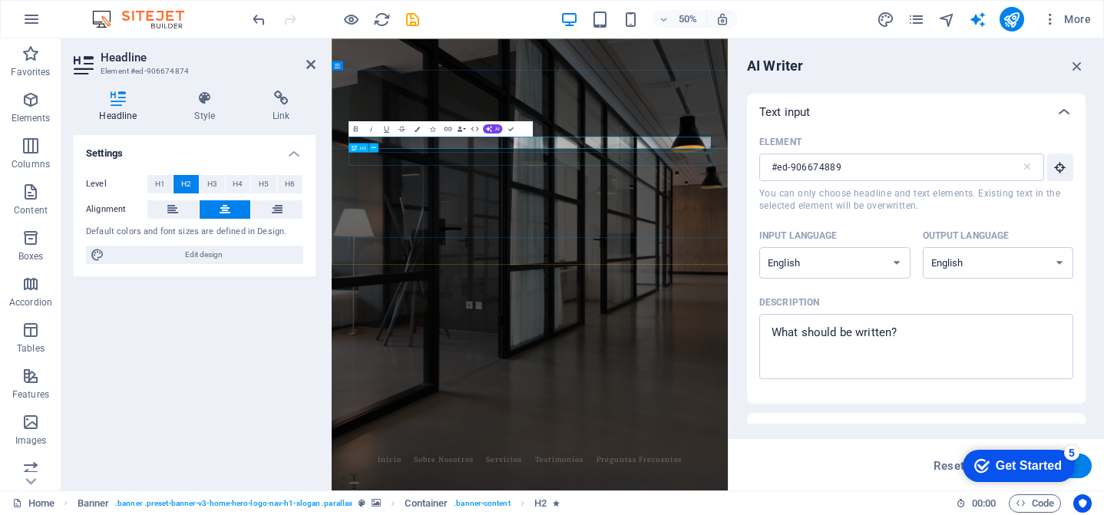
type input "#ed-906674874"
drag, startPoint x: 524, startPoint y: 412, endPoint x: 726, endPoint y: 278, distance: 242.2
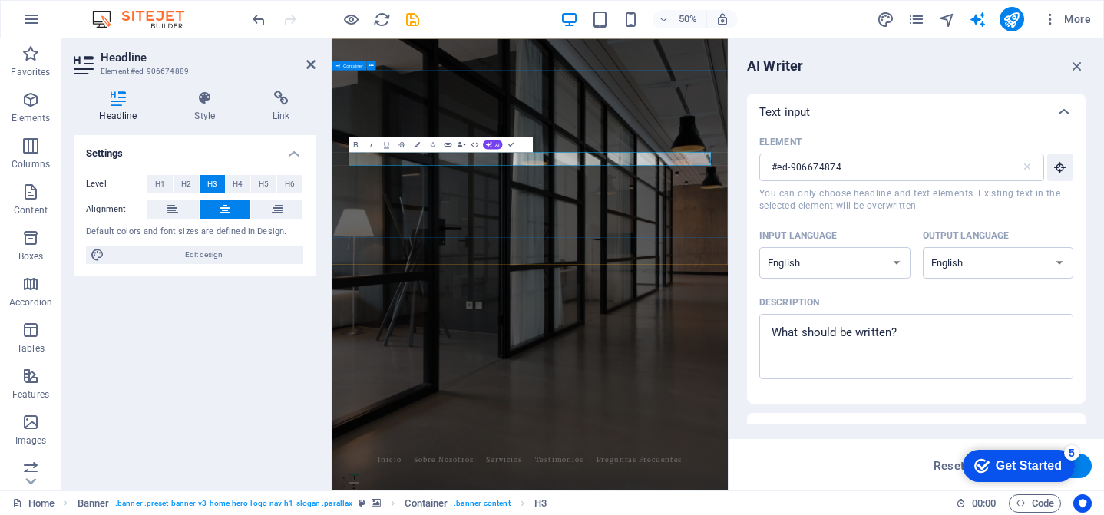
type input "#ed-906674889"
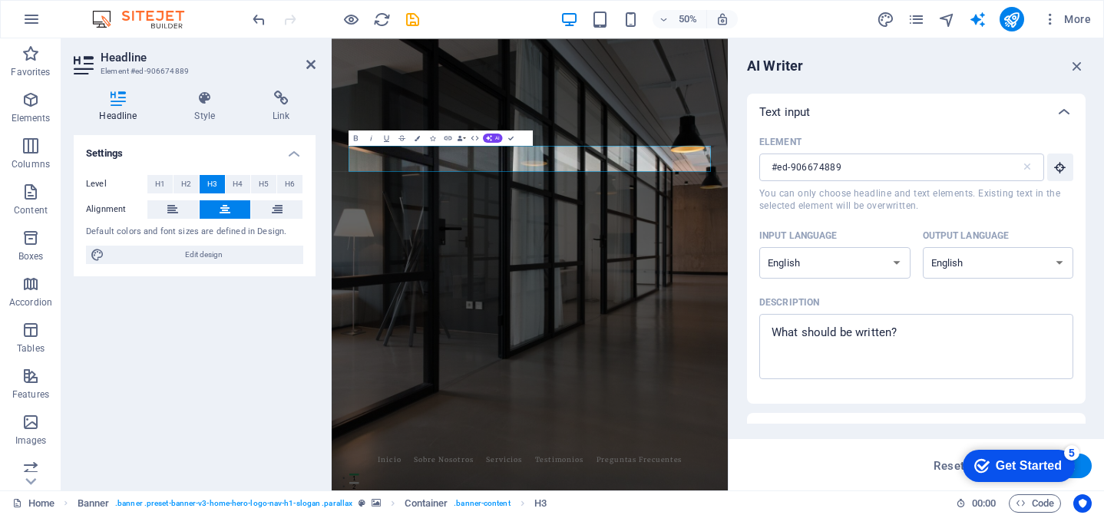
click at [187, 312] on div "Settings Level H1 H2 H3 H4 H5 H6 Alignment Default colors and font sizes are de…" at bounding box center [195, 306] width 242 height 343
click at [206, 318] on div "Settings Level H1 H2 H3 H4 H5 H6 Alignment Default colors and font sizes are de…" at bounding box center [195, 306] width 242 height 343
click at [1031, 466] on div "Get Started" at bounding box center [1029, 466] width 66 height 14
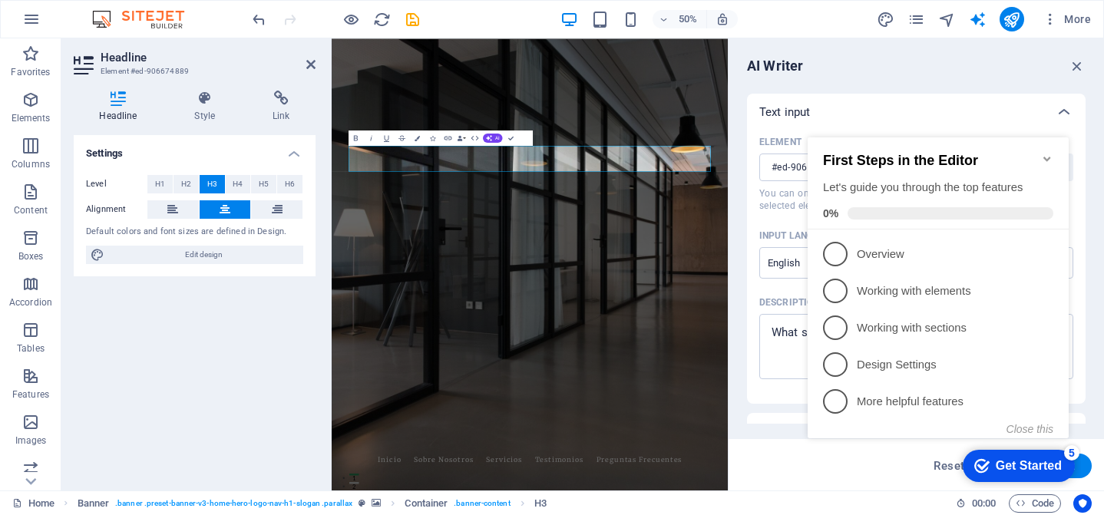
click at [1031, 467] on div "Get Started" at bounding box center [1029, 466] width 66 height 14
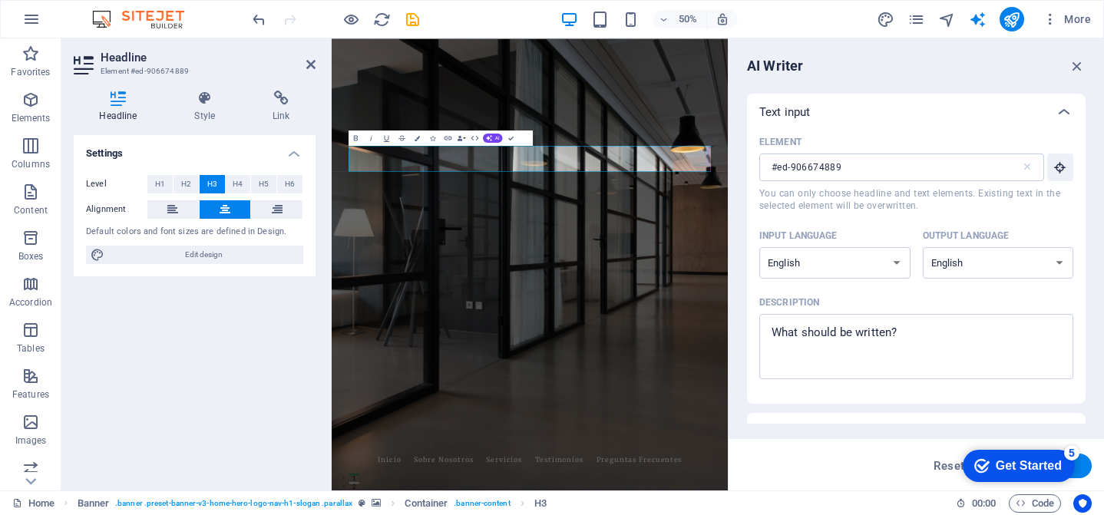
click at [1062, 473] on div "Get Started" at bounding box center [1029, 466] width 66 height 14
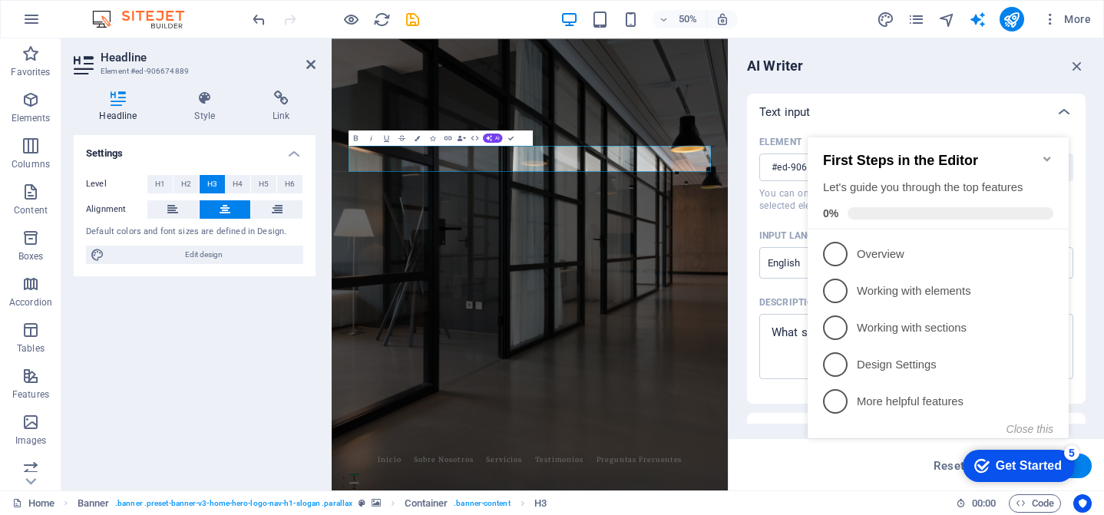
click at [1031, 468] on div "Get Started" at bounding box center [1029, 466] width 66 height 14
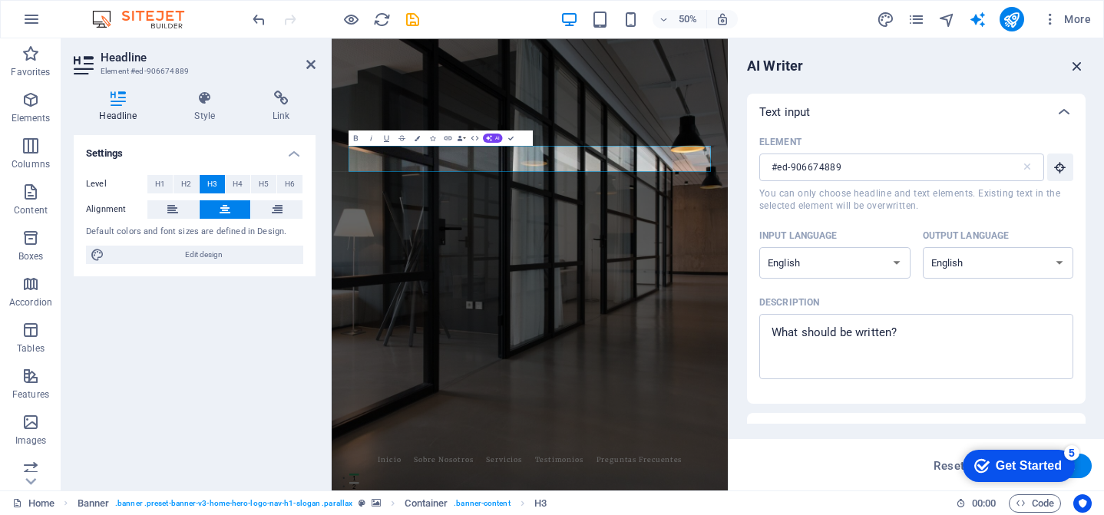
click at [1081, 66] on icon "button" at bounding box center [1077, 66] width 17 height 17
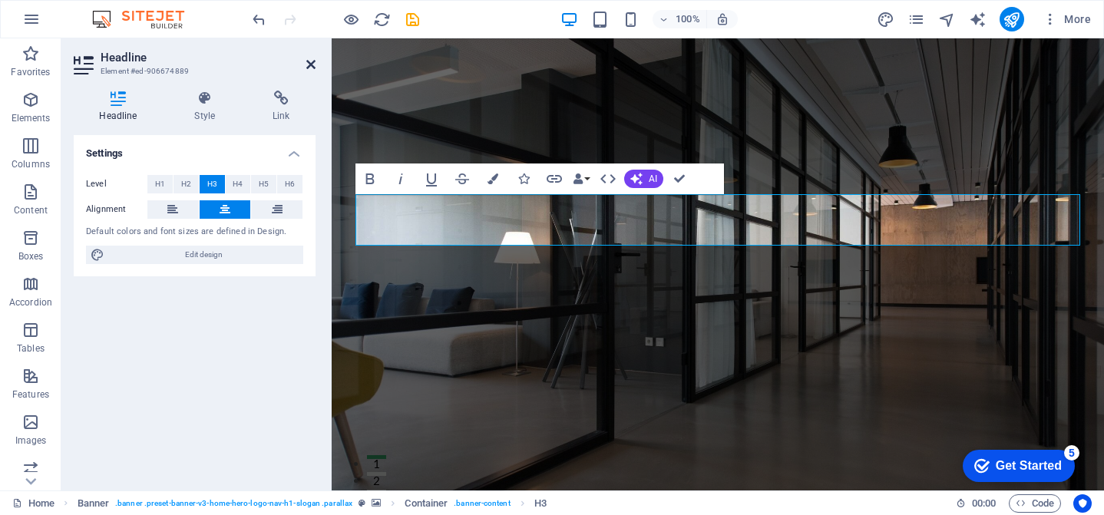
drag, startPoint x: 120, startPoint y: 253, endPoint x: 308, endPoint y: 61, distance: 269.4
click at [121, 253] on span "Edit design" at bounding box center [204, 255] width 190 height 18
click at [308, 61] on icon at bounding box center [310, 64] width 9 height 12
select select "px"
select select "200"
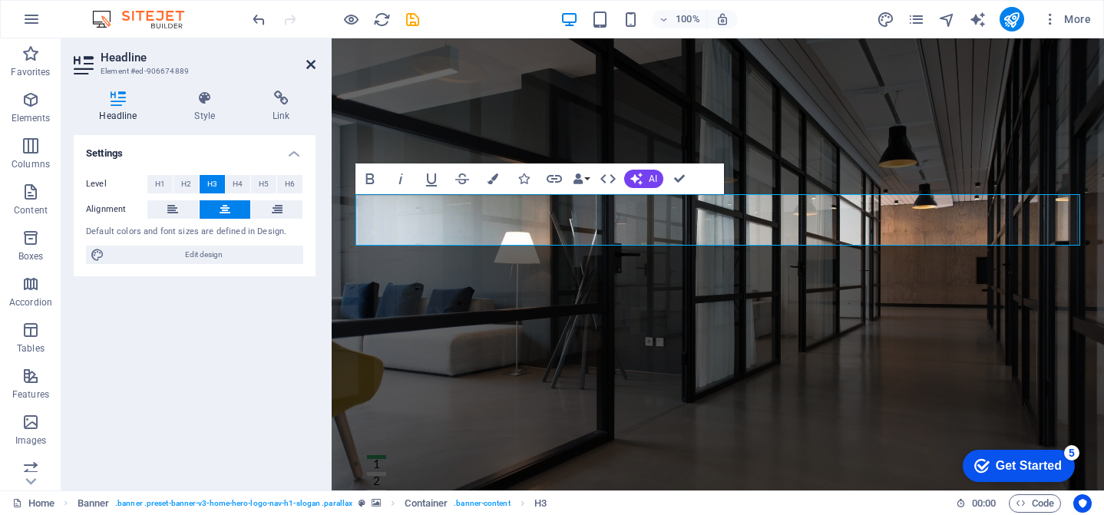
select select "px"
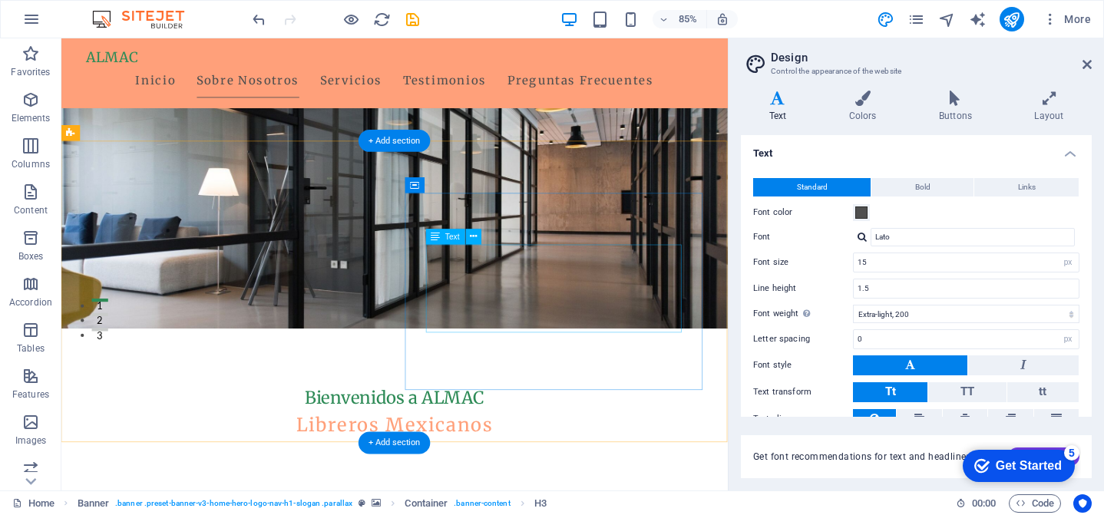
scroll to position [194, 0]
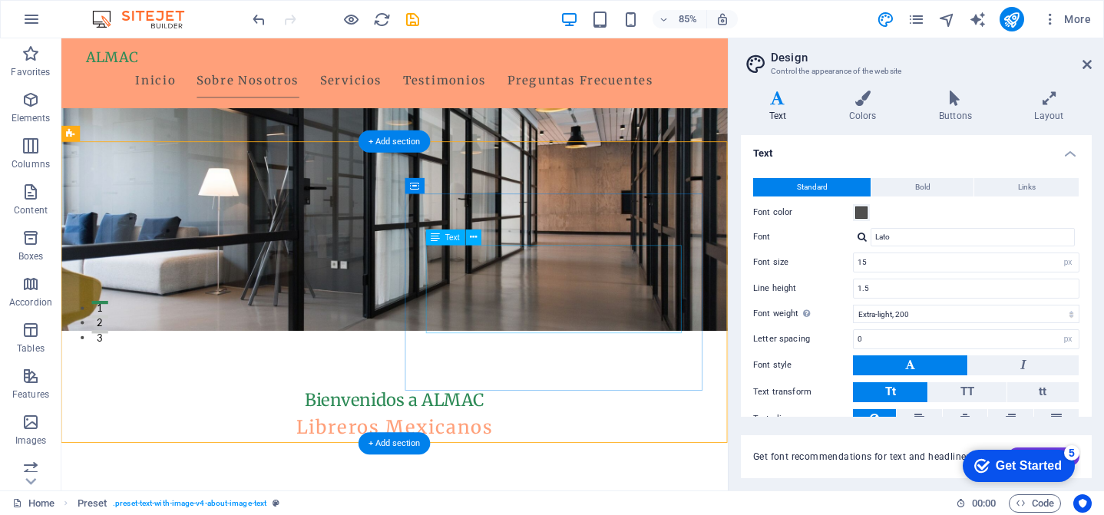
drag, startPoint x: 567, startPoint y: 300, endPoint x: 380, endPoint y: 485, distance: 262.3
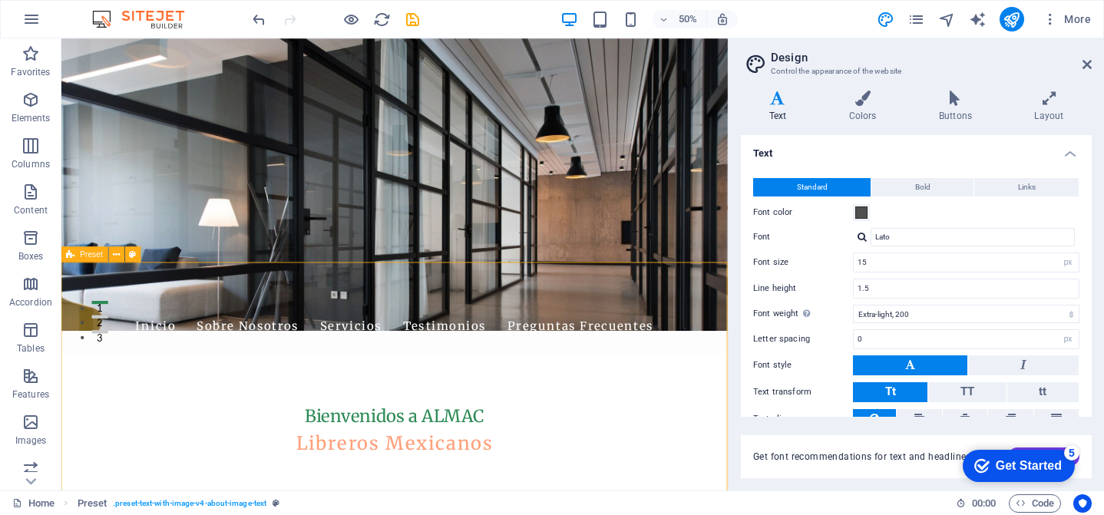
scroll to position [45, 0]
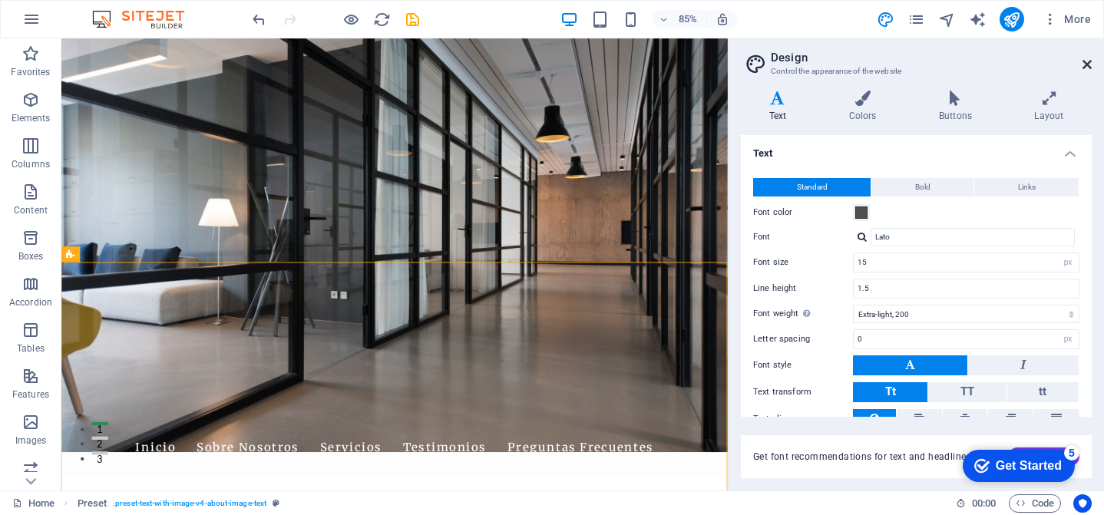
click at [1087, 62] on icon at bounding box center [1087, 64] width 9 height 12
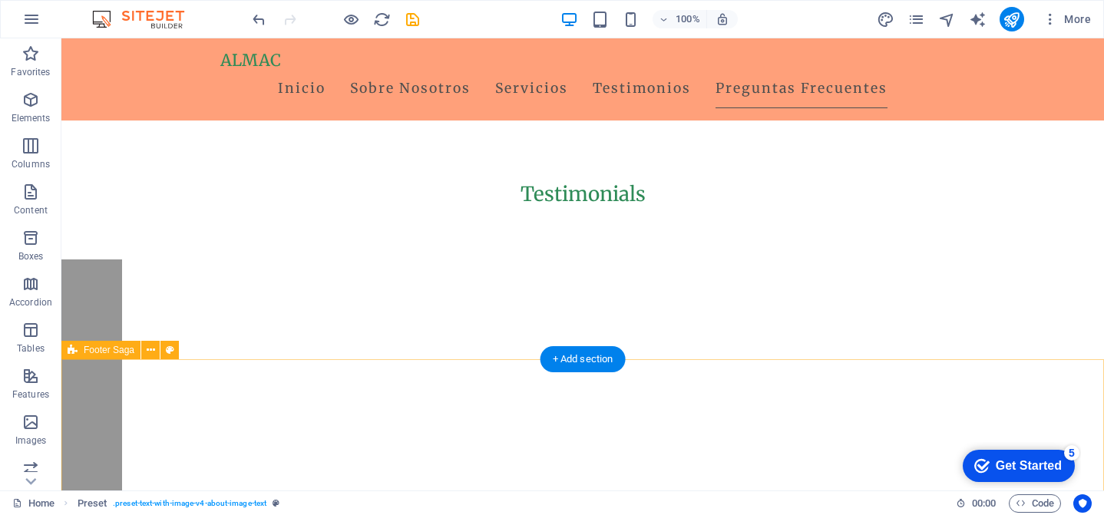
scroll to position [2607, 0]
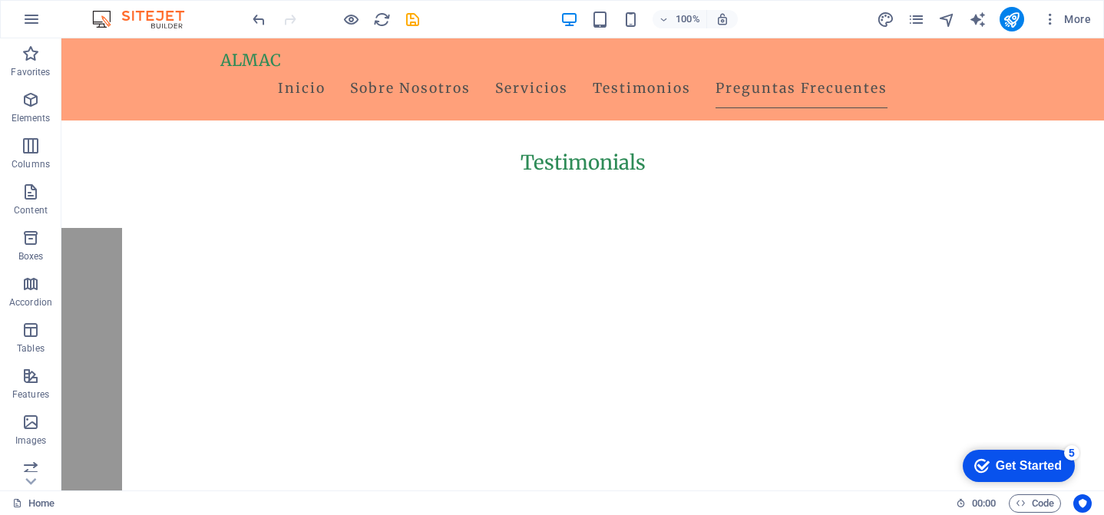
click at [1013, 470] on div "Get Started" at bounding box center [1029, 466] width 66 height 14
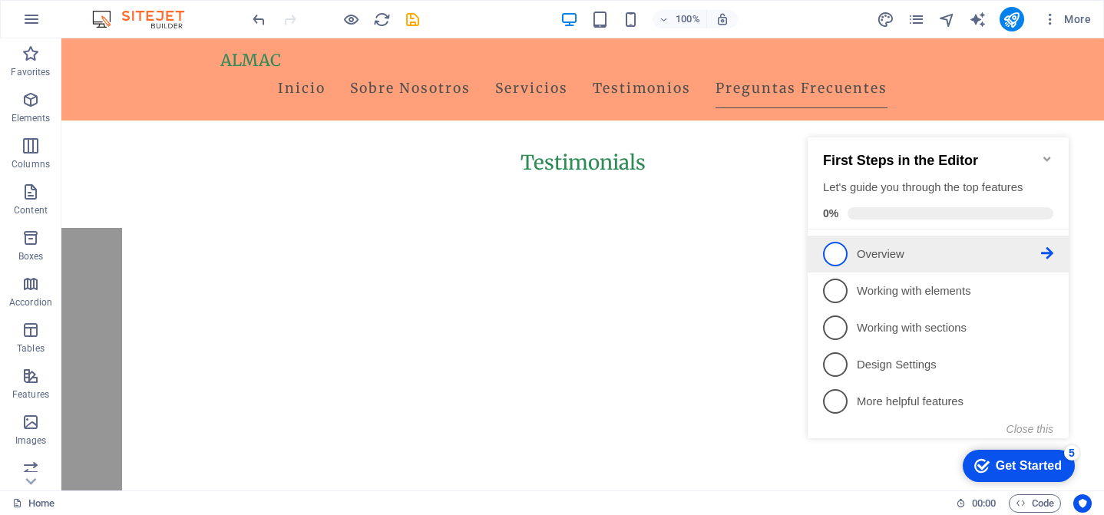
click at [842, 248] on span "1" at bounding box center [835, 254] width 25 height 25
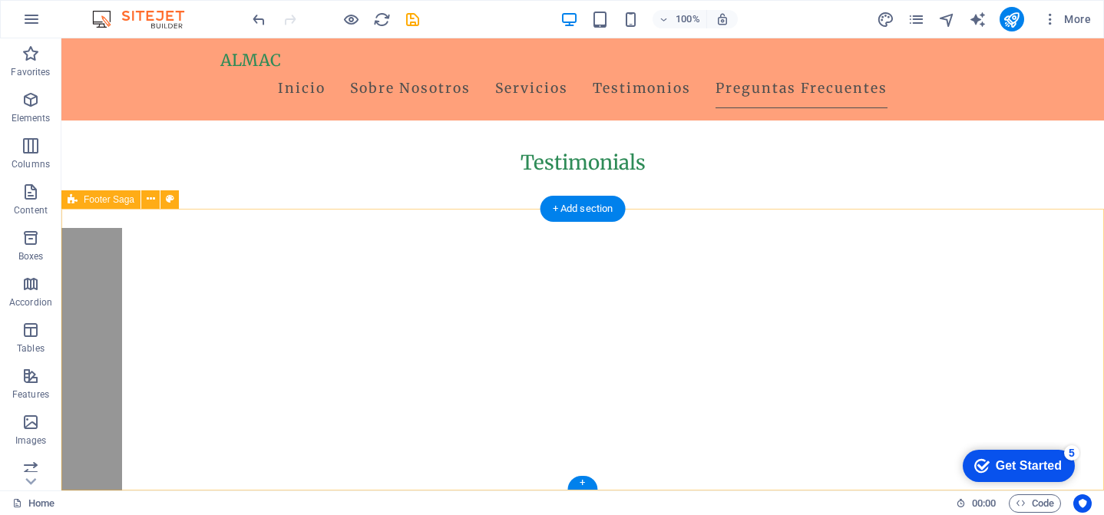
scroll to position [0, 0]
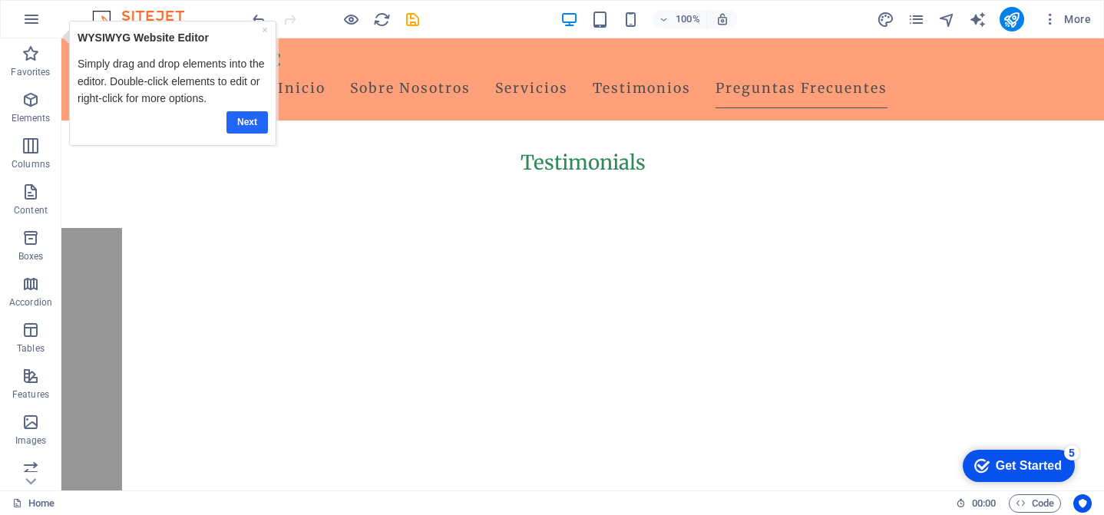
click at [255, 119] on link "Next" at bounding box center [247, 122] width 41 height 22
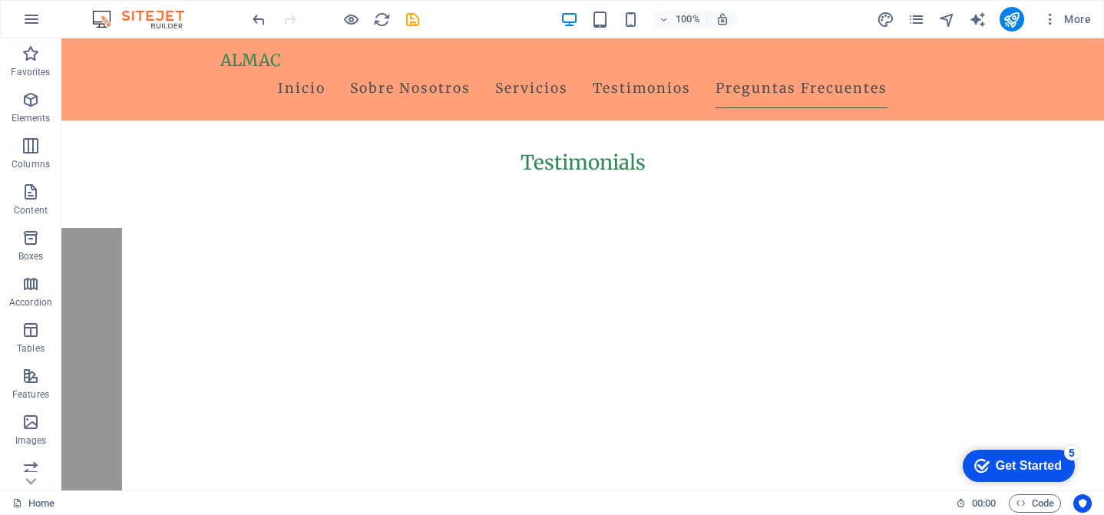
click at [980, 459] on icon "Get Started 5 items remaining, 0% complete" at bounding box center [982, 466] width 15 height 14
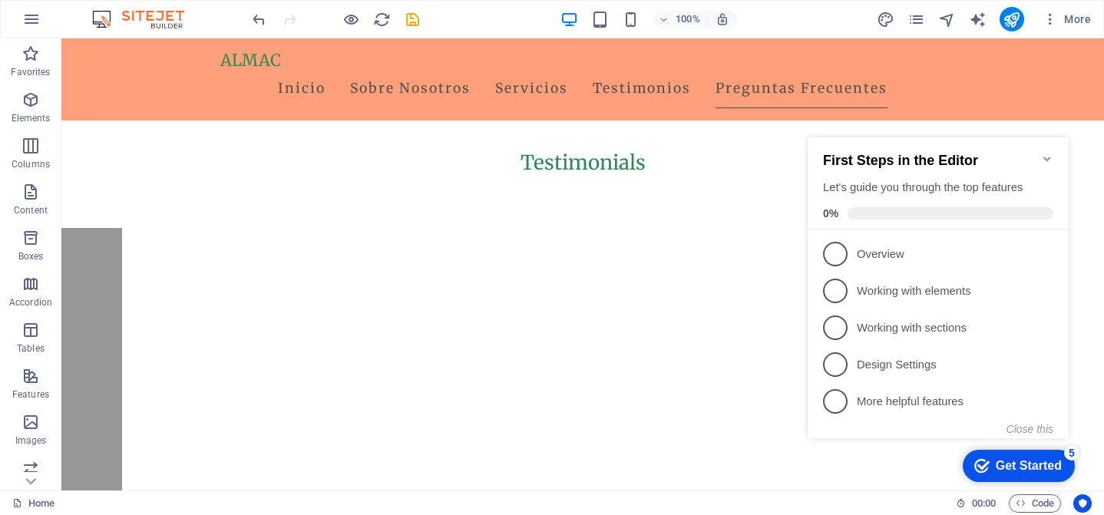
click at [893, 210] on span at bounding box center [951, 213] width 206 height 12
click at [1047, 153] on icon "Minimize checklist" at bounding box center [1047, 159] width 12 height 12
